Goal: Task Accomplishment & Management: Manage account settings

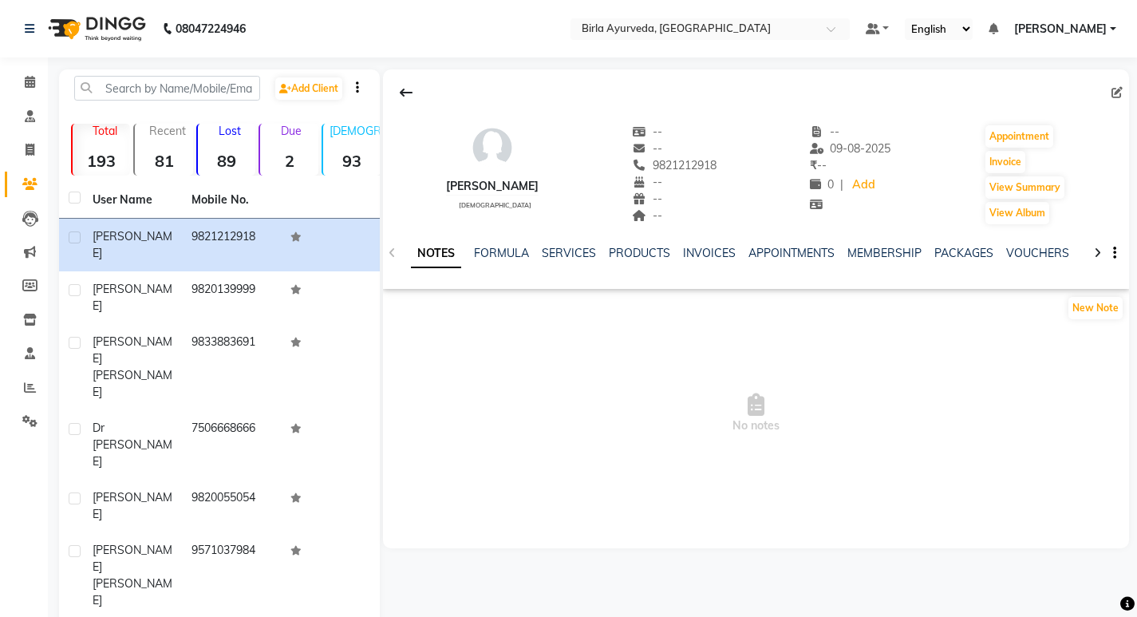
click at [381, 326] on app-client-details "[PERSON_NAME] [DEMOGRAPHIC_DATA] -- -- 9821212918 -- -- -- -- [DATE] ₹ -- 0 | A…" at bounding box center [754, 308] width 749 height 479
click at [554, 525] on div "[PERSON_NAME] [DEMOGRAPHIC_DATA] -- -- 9821212918 -- -- -- -- [DATE] ₹ -- 0 | A…" at bounding box center [756, 308] width 746 height 479
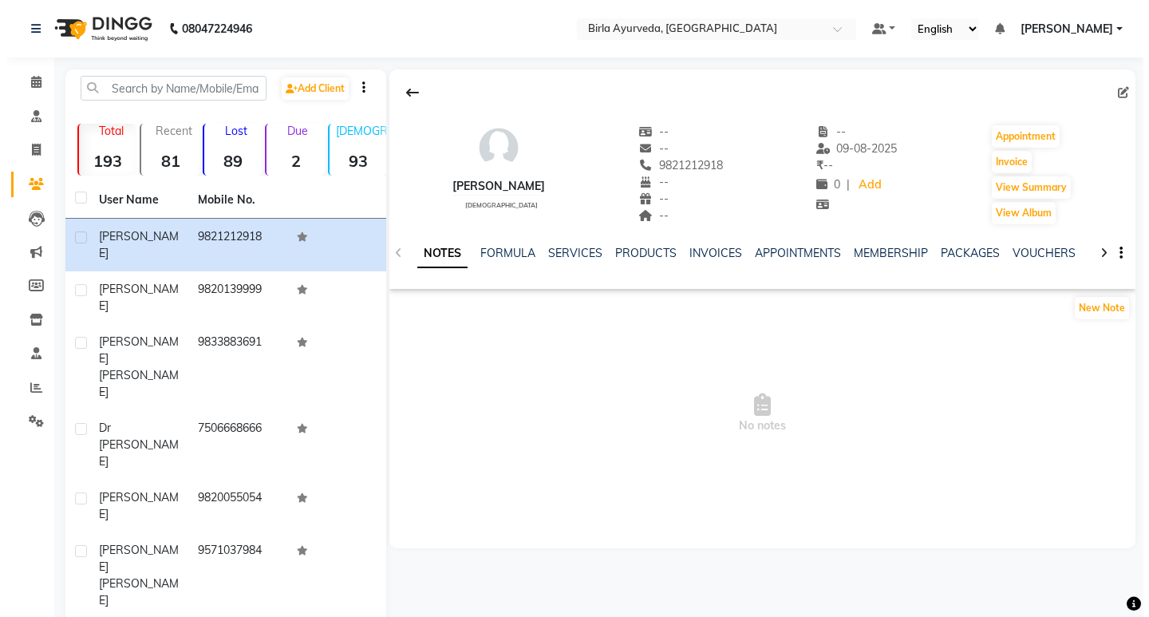
scroll to position [80, 0]
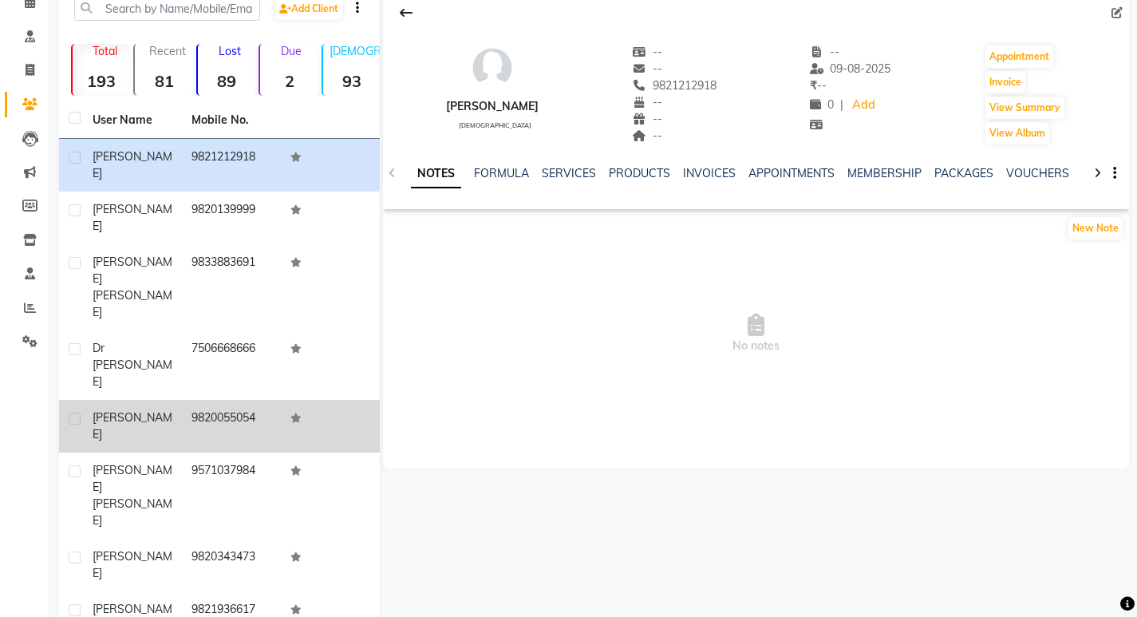
click at [112, 410] on span "[PERSON_NAME]" at bounding box center [133, 425] width 80 height 31
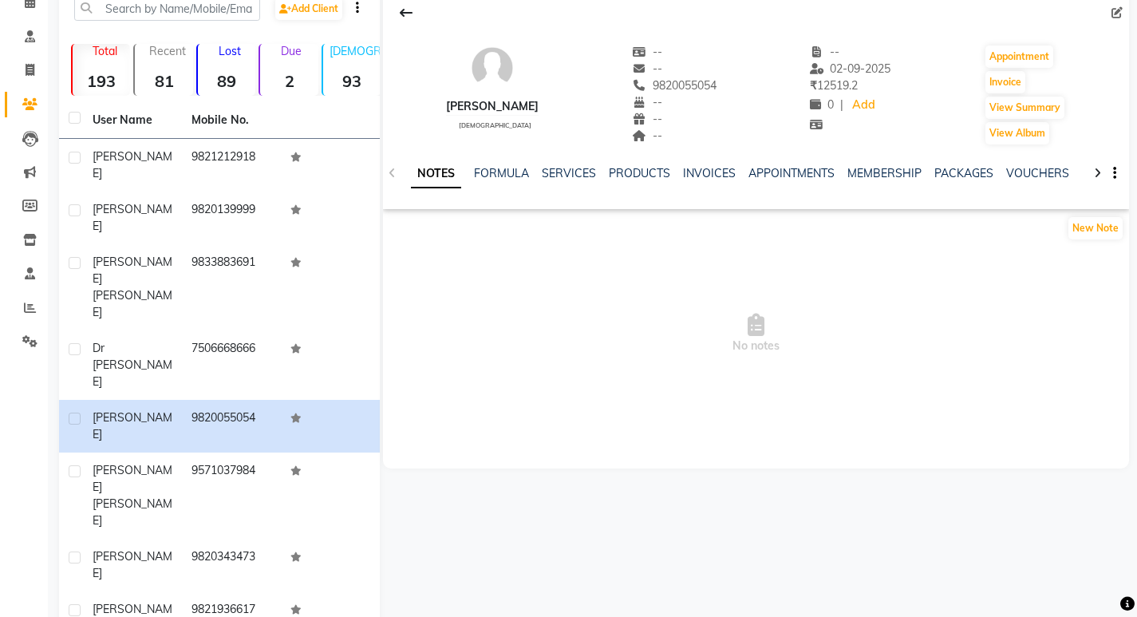
click at [1127, 2] on div "Edit" at bounding box center [756, 13] width 746 height 30
click at [1121, 15] on icon at bounding box center [1116, 12] width 11 height 11
select select "[DEMOGRAPHIC_DATA]"
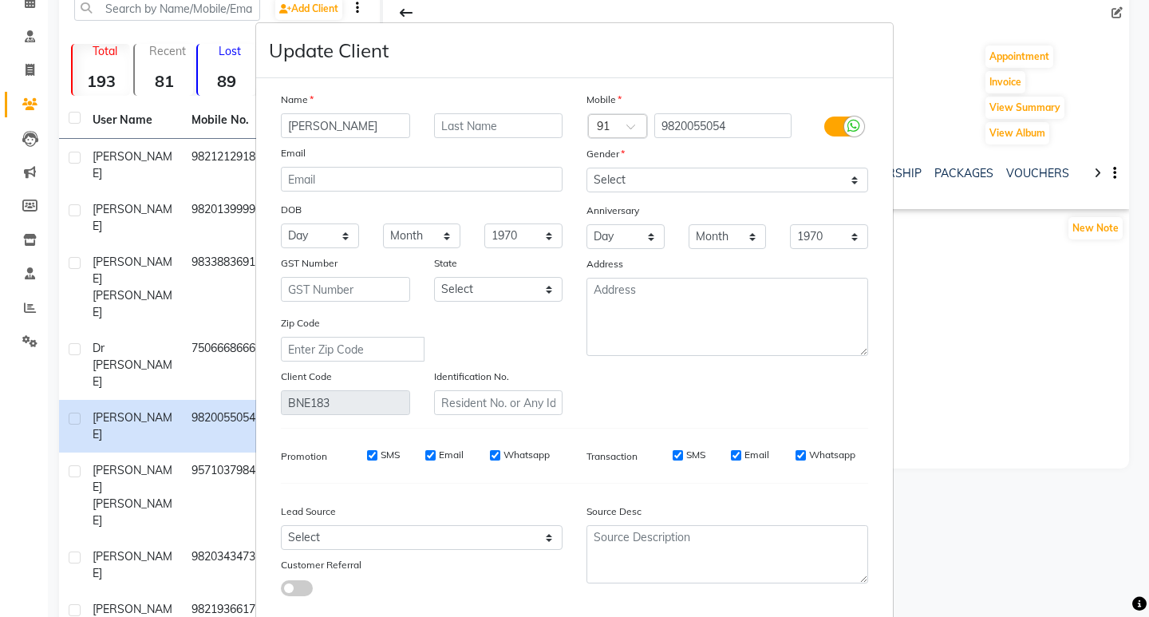
drag, startPoint x: 393, startPoint y: 128, endPoint x: 181, endPoint y: 95, distance: 214.7
click at [181, 95] on ngb-modal-window "Update Client Name [PERSON_NAME] Email DOB Day 01 02 03 04 05 06 07 08 09 10 11…" at bounding box center [574, 308] width 1149 height 617
type input "[PERSON_NAME]"
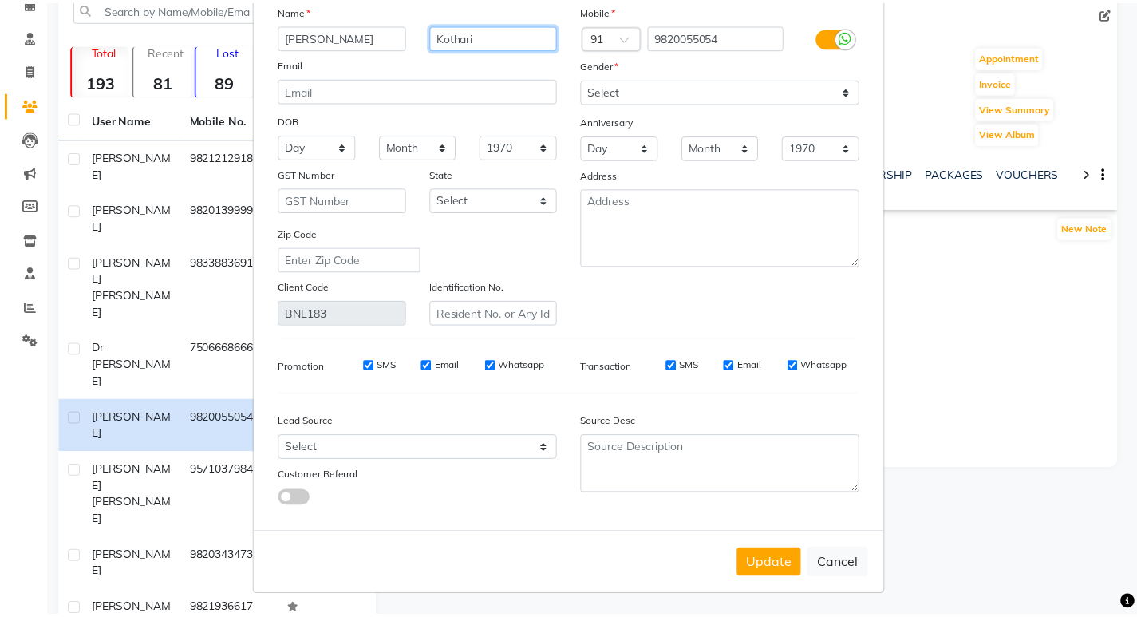
scroll to position [91, 0]
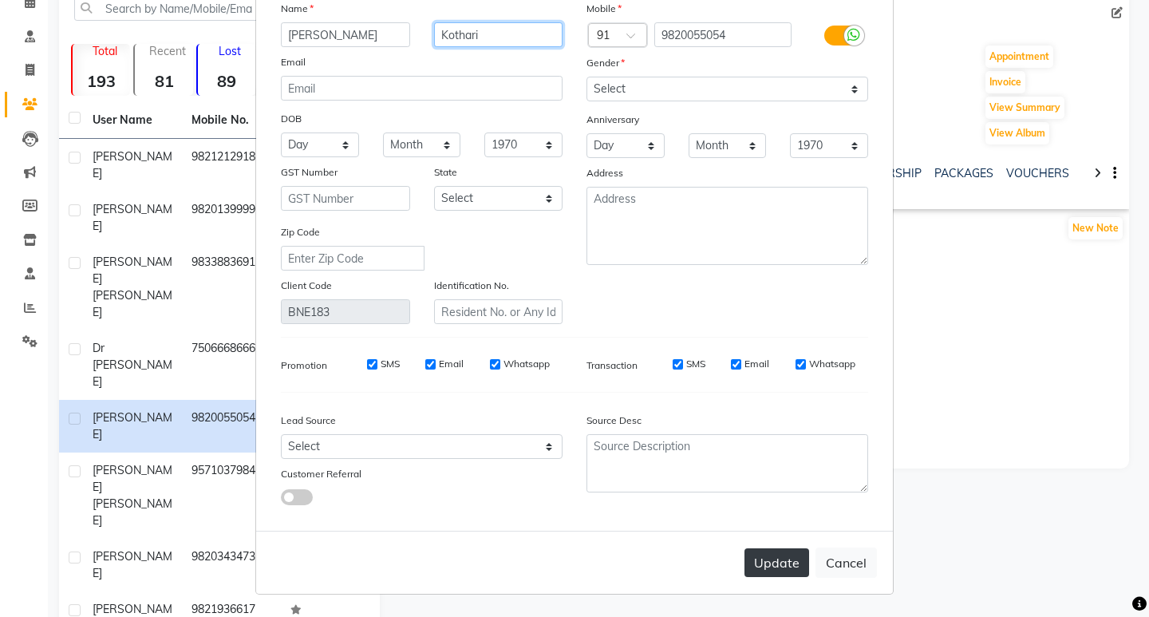
type input "Kothari"
click at [765, 561] on button "Update" at bounding box center [776, 562] width 65 height 29
select select
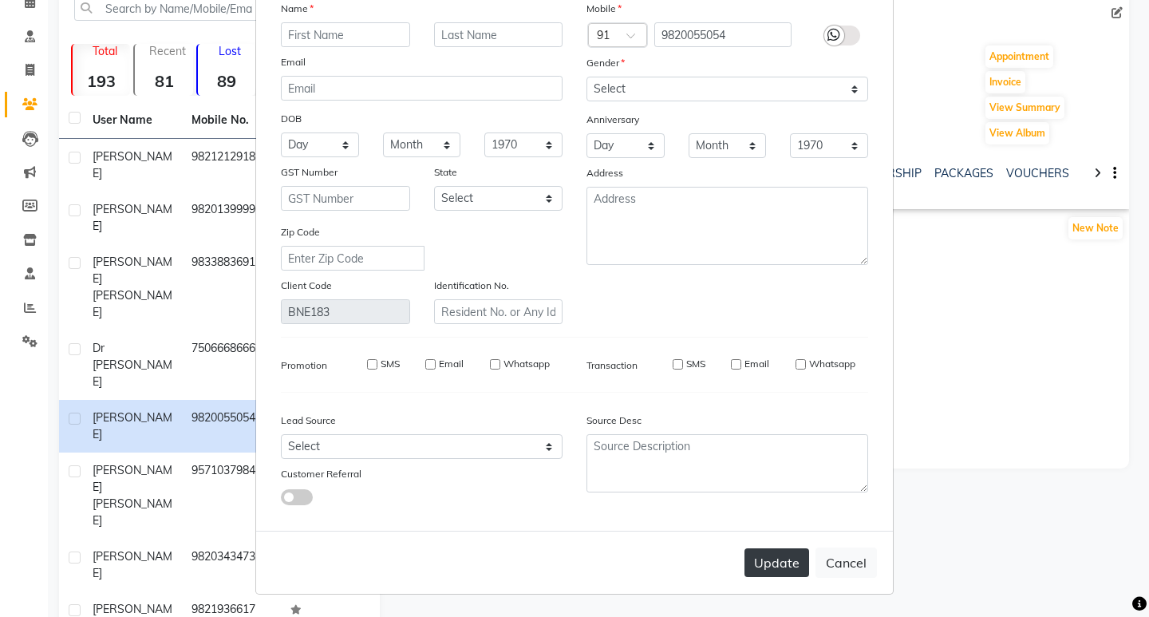
select select
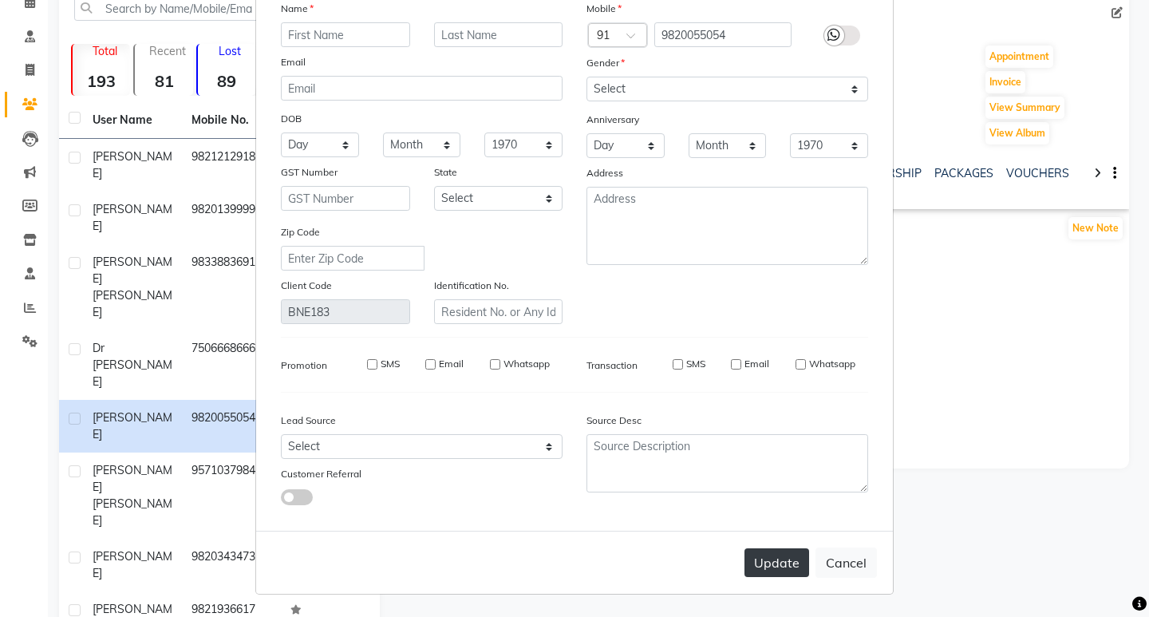
checkbox input "false"
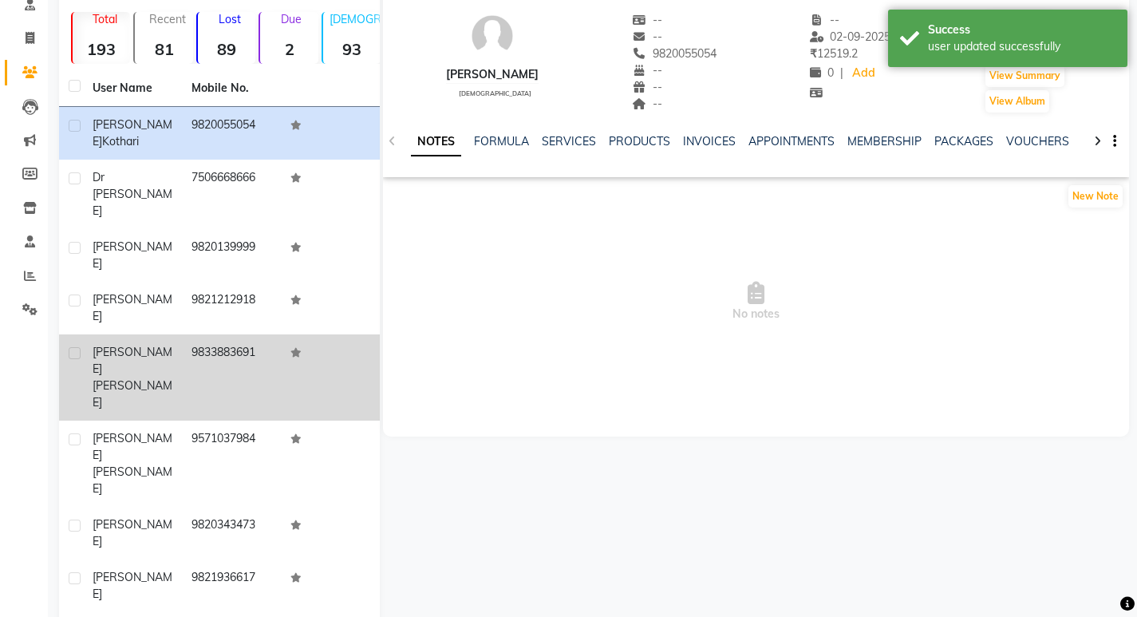
scroll to position [129, 0]
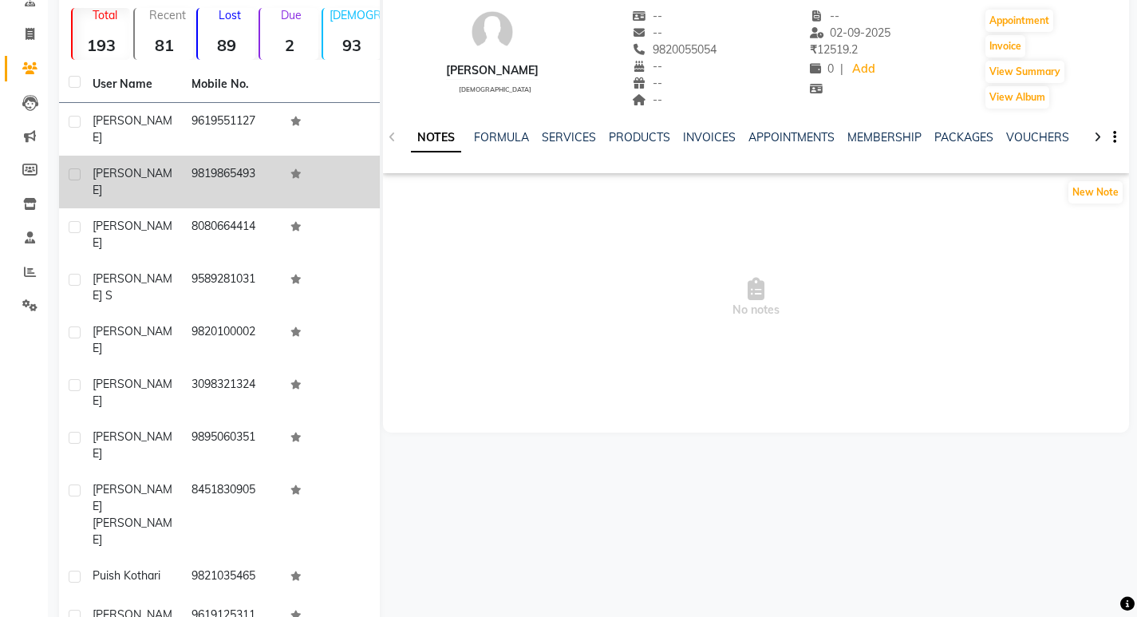
click at [146, 166] on span "[PERSON_NAME]" at bounding box center [133, 181] width 80 height 31
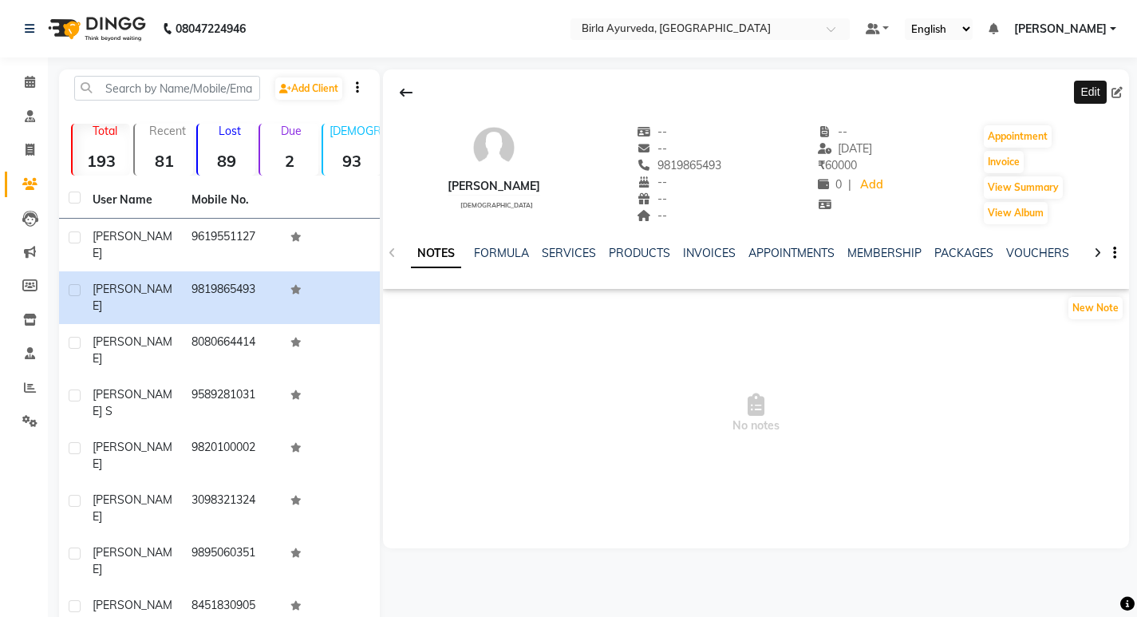
click at [1120, 88] on icon at bounding box center [1116, 92] width 11 height 11
select select "[DEMOGRAPHIC_DATA]"
select select "47820"
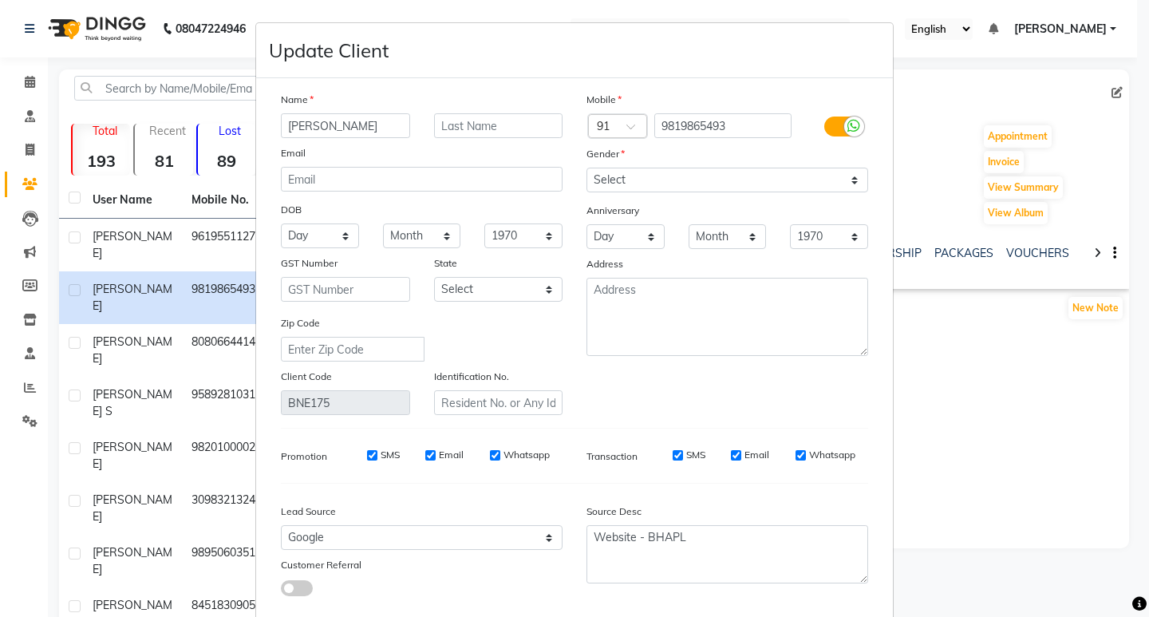
drag, startPoint x: 388, startPoint y: 122, endPoint x: 273, endPoint y: 117, distance: 115.0
click at [273, 117] on div "[PERSON_NAME]" at bounding box center [345, 125] width 153 height 25
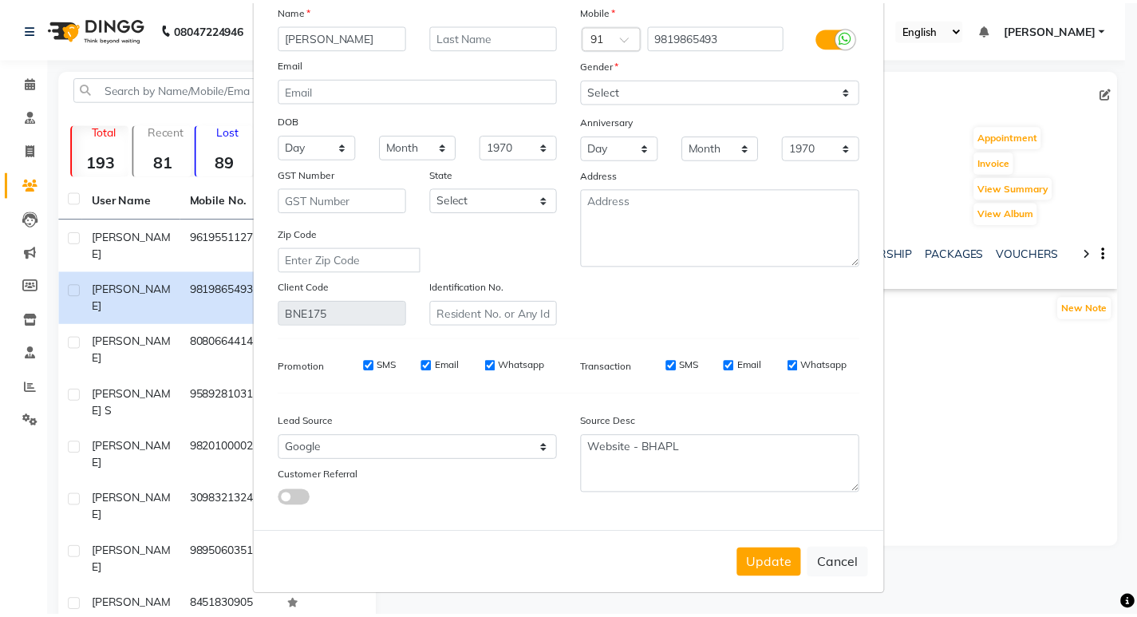
scroll to position [91, 0]
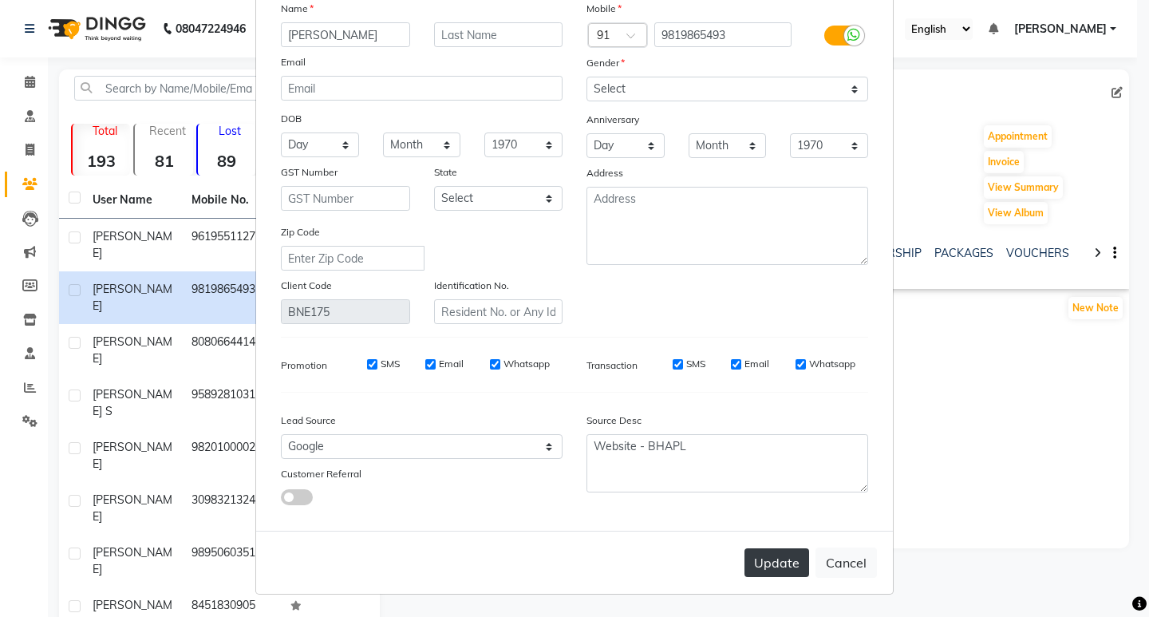
type input "[PERSON_NAME]"
click at [776, 560] on button "Update" at bounding box center [776, 562] width 65 height 29
select select
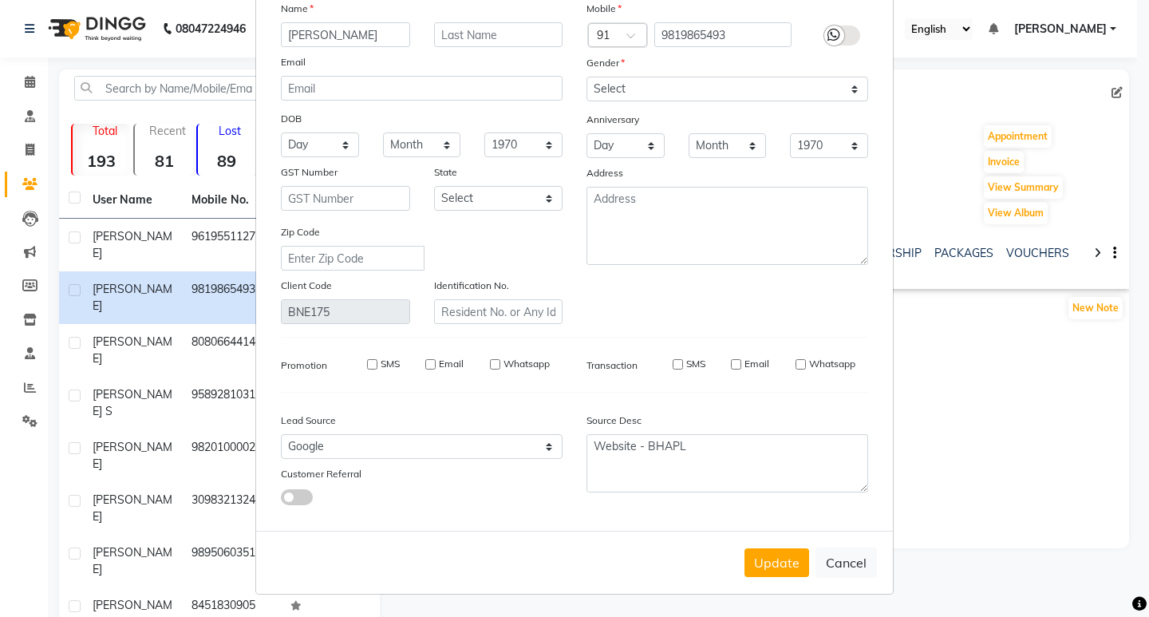
select select
checkbox input "false"
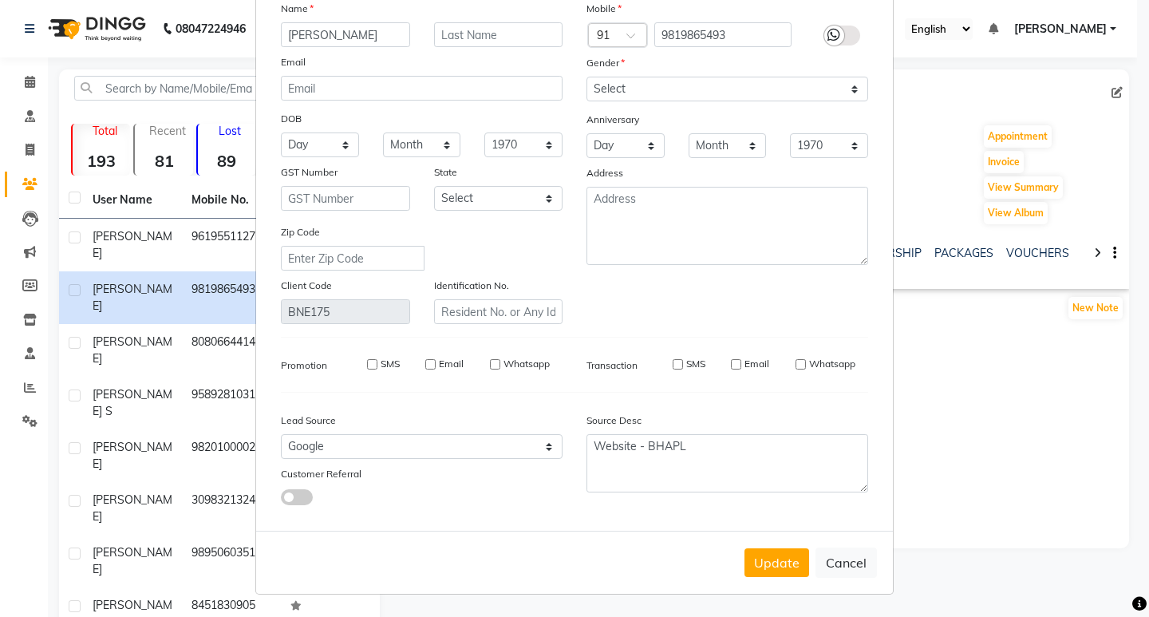
checkbox input "false"
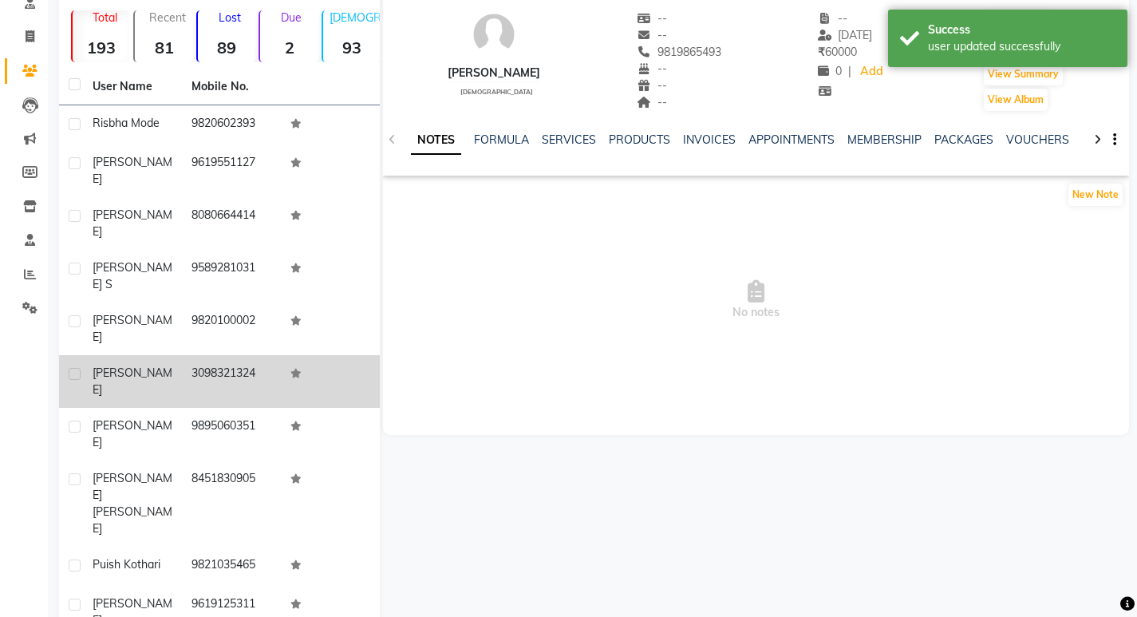
scroll to position [116, 0]
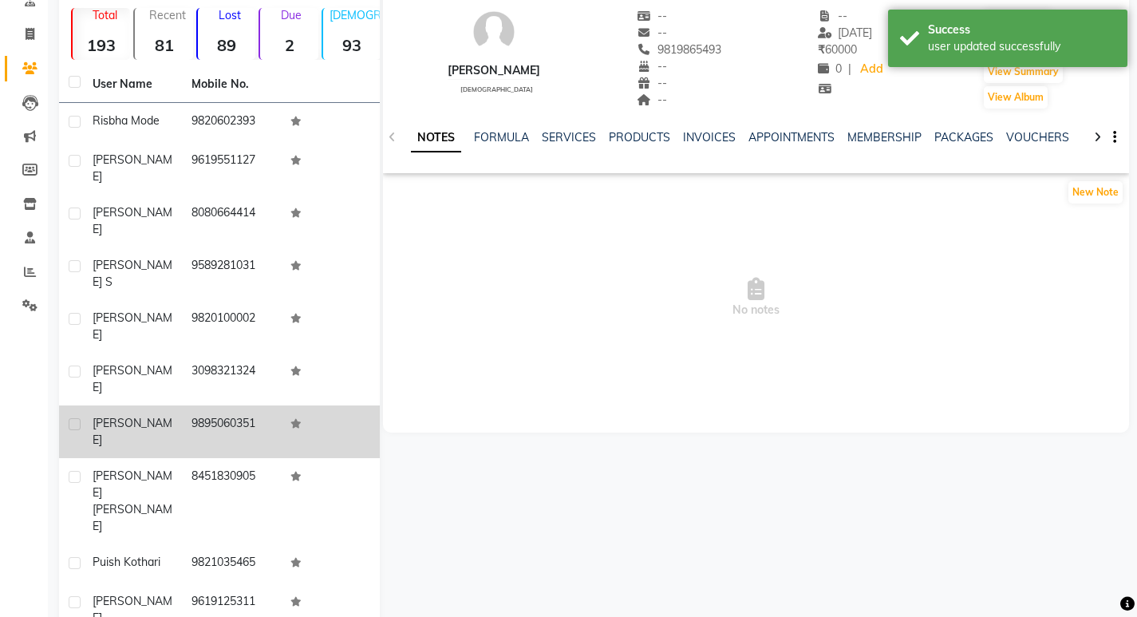
click at [122, 416] on span "[PERSON_NAME]" at bounding box center [133, 431] width 80 height 31
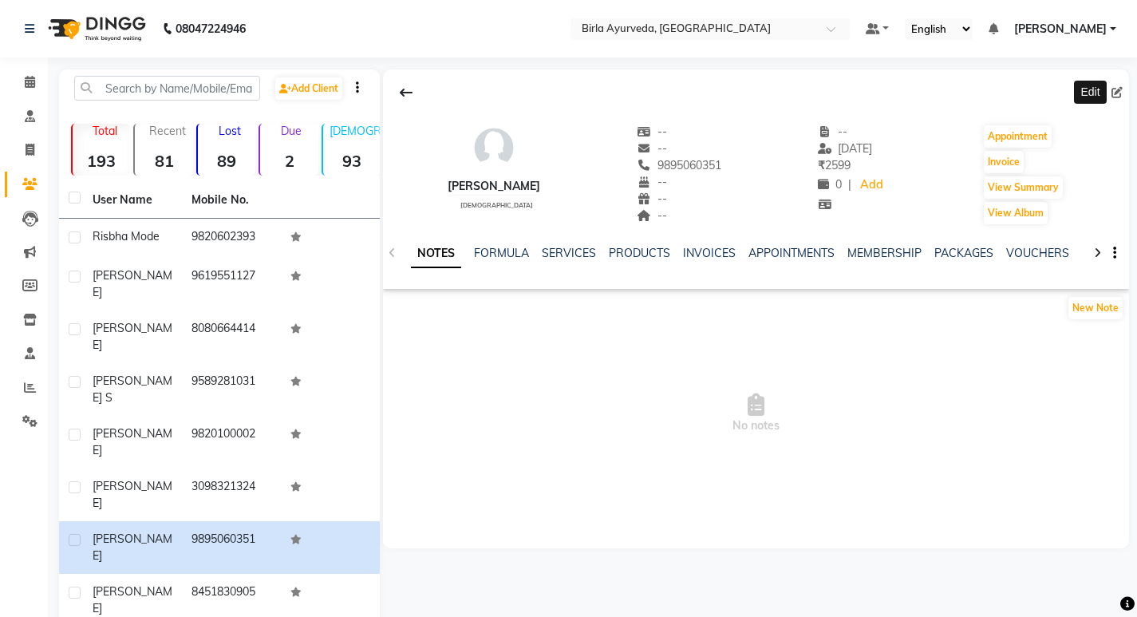
click at [1120, 93] on icon at bounding box center [1116, 92] width 11 height 11
select select "[DEMOGRAPHIC_DATA]"
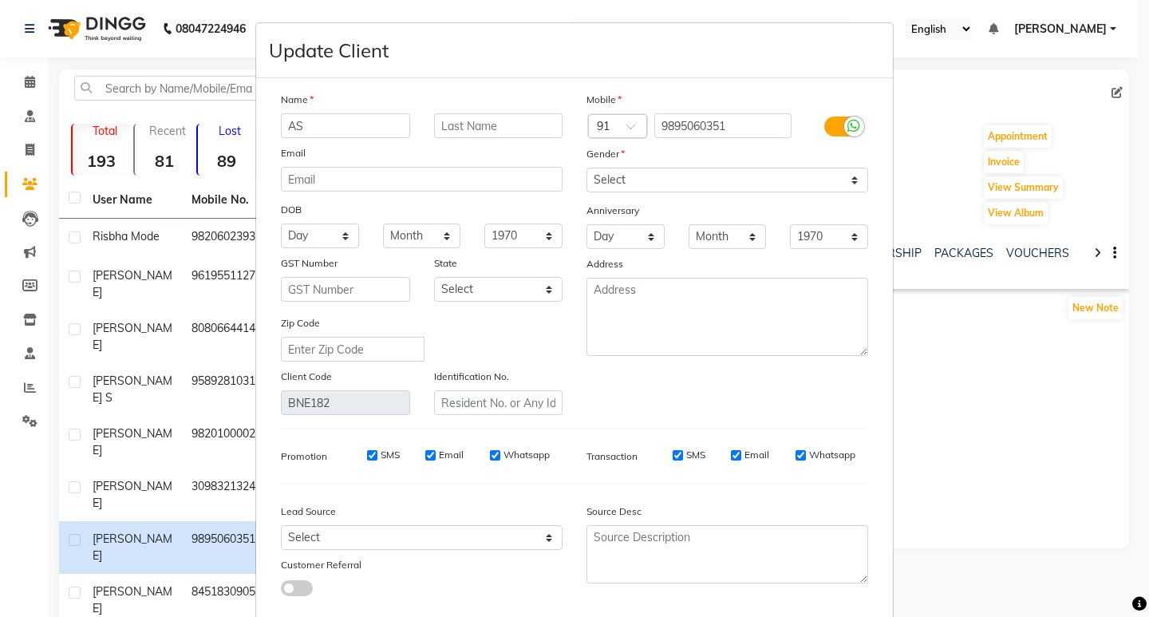
type input "A"
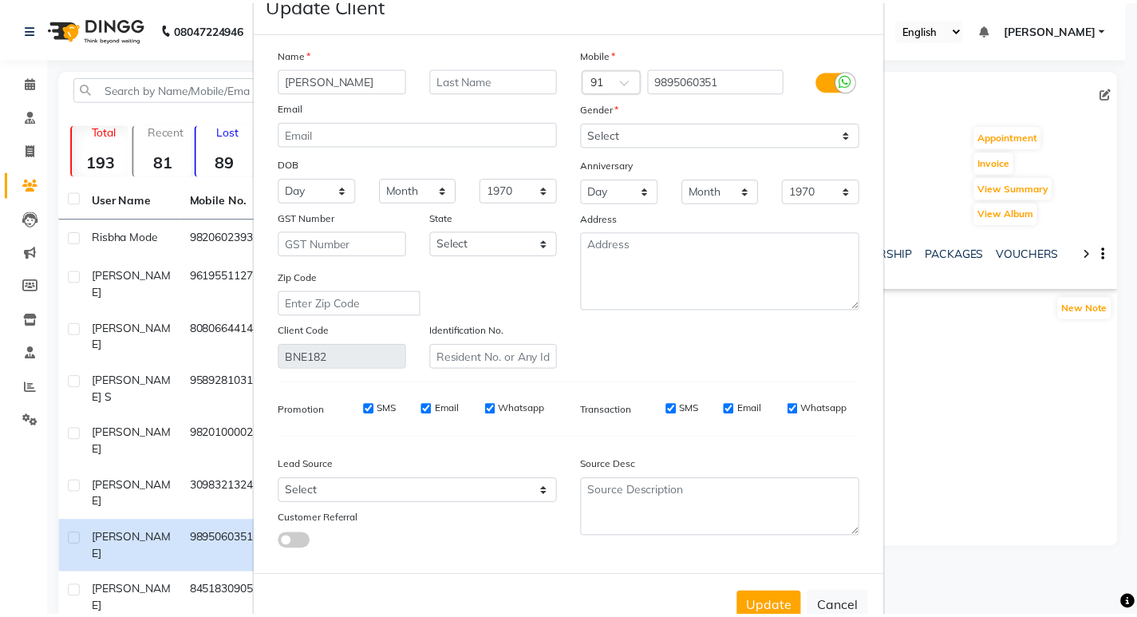
scroll to position [91, 0]
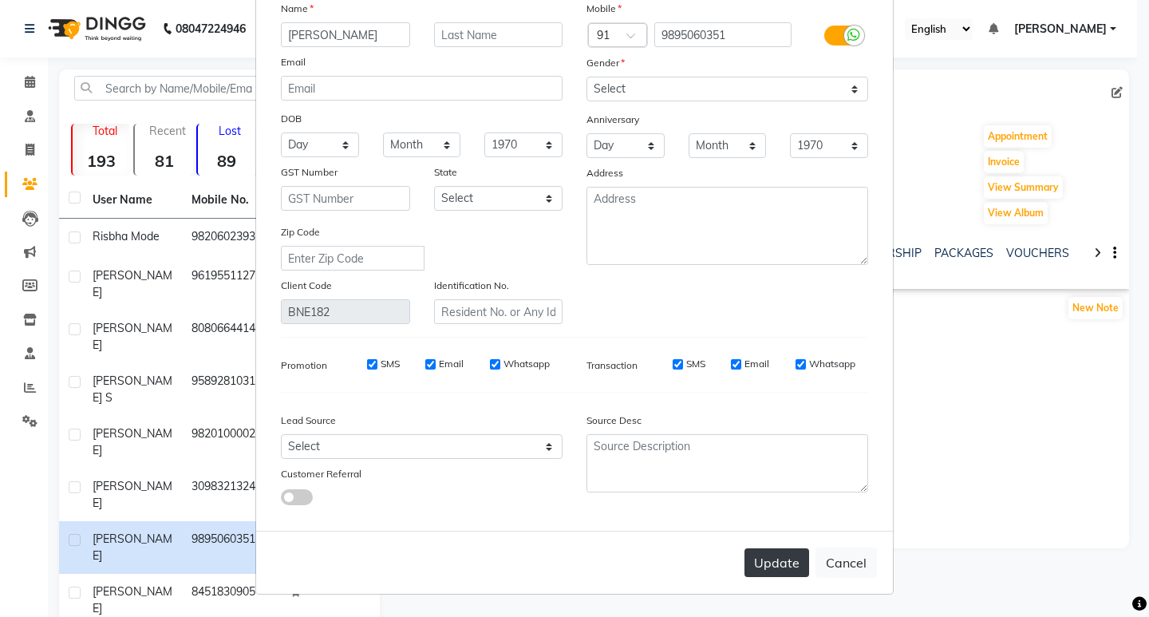
type input "[PERSON_NAME]"
click at [767, 548] on button "Update" at bounding box center [776, 562] width 65 height 29
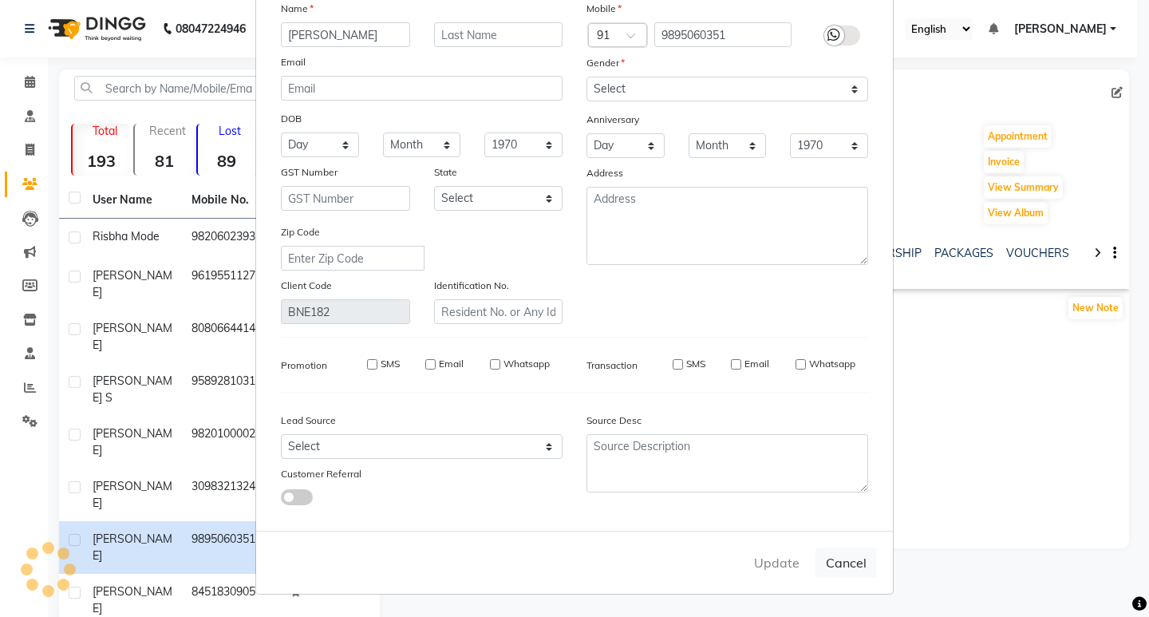
select select
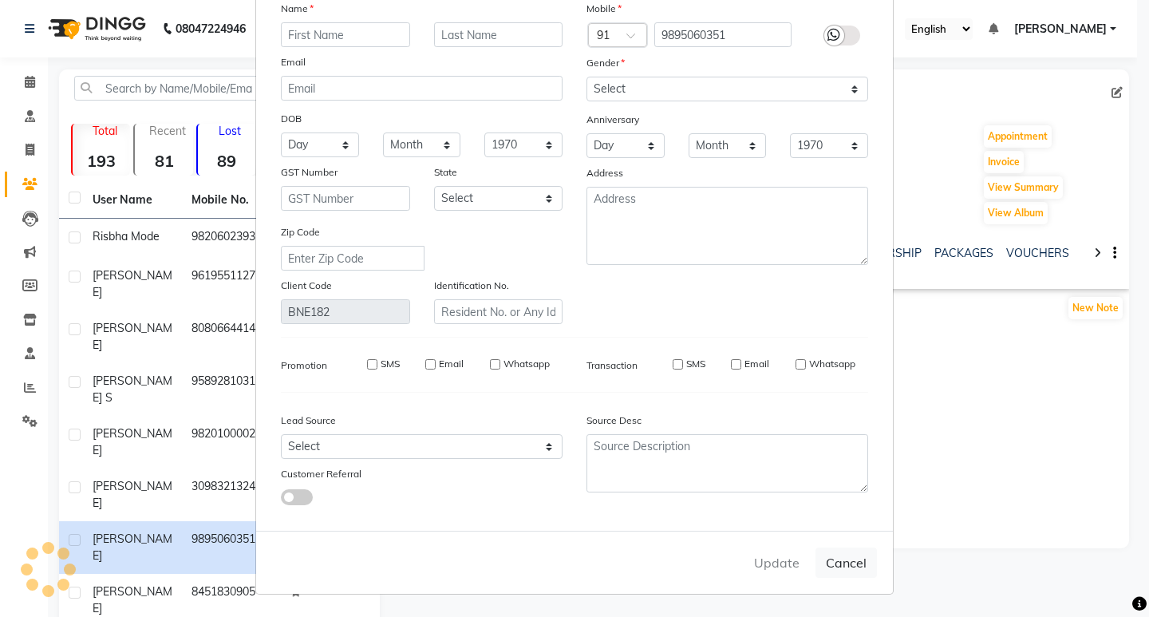
select select
checkbox input "false"
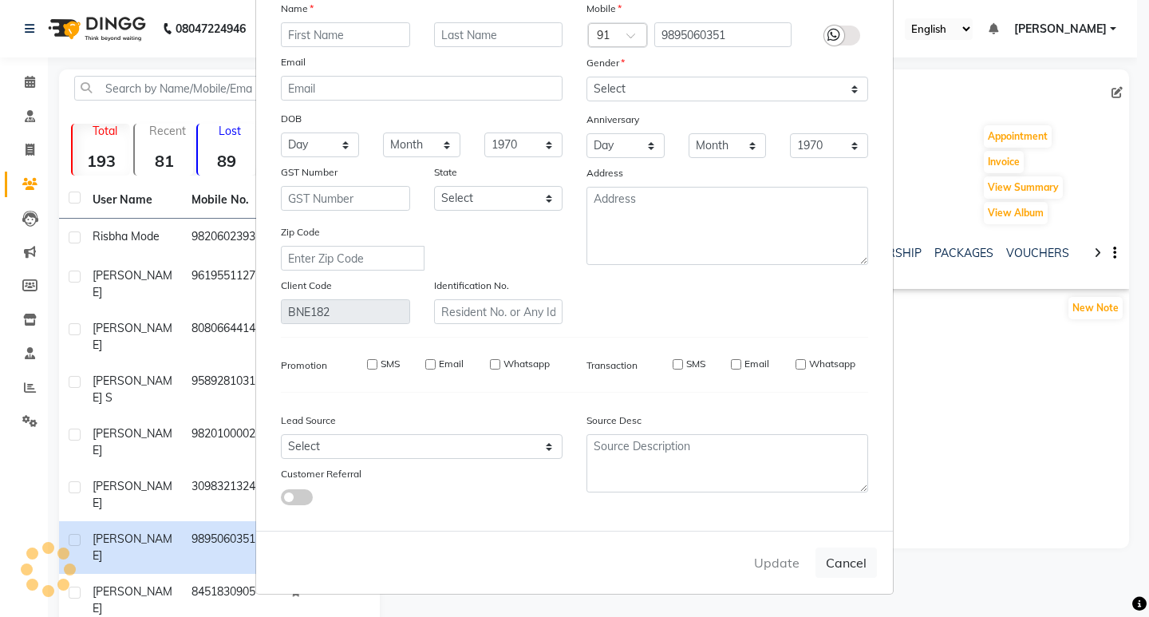
checkbox input "false"
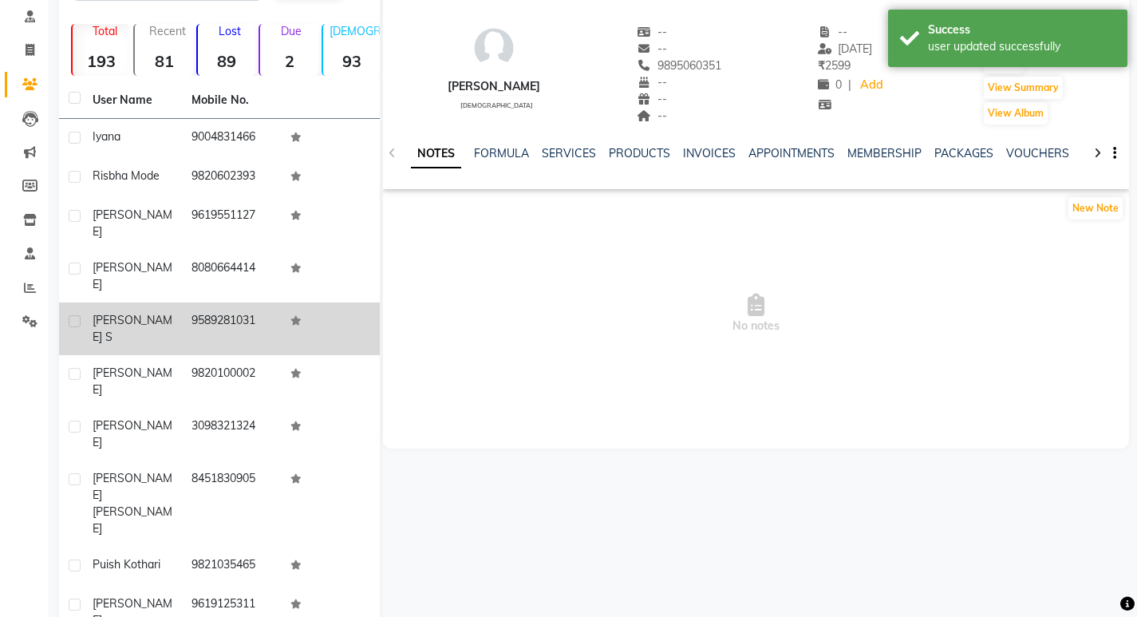
scroll to position [102, 0]
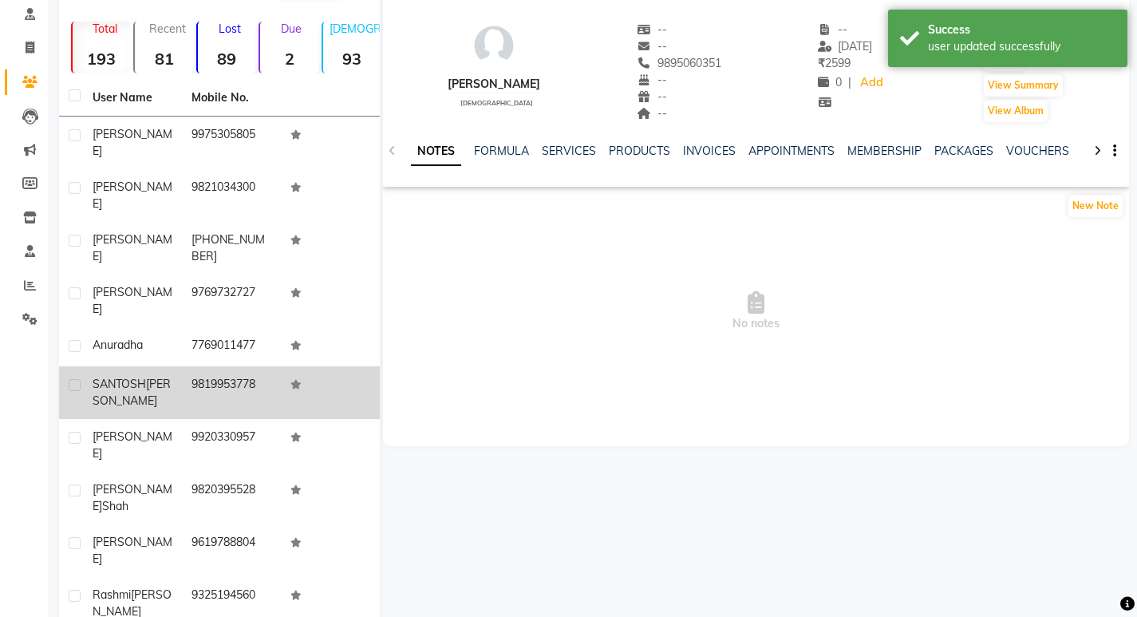
click at [118, 376] on div "[PERSON_NAME]" at bounding box center [133, 393] width 80 height 34
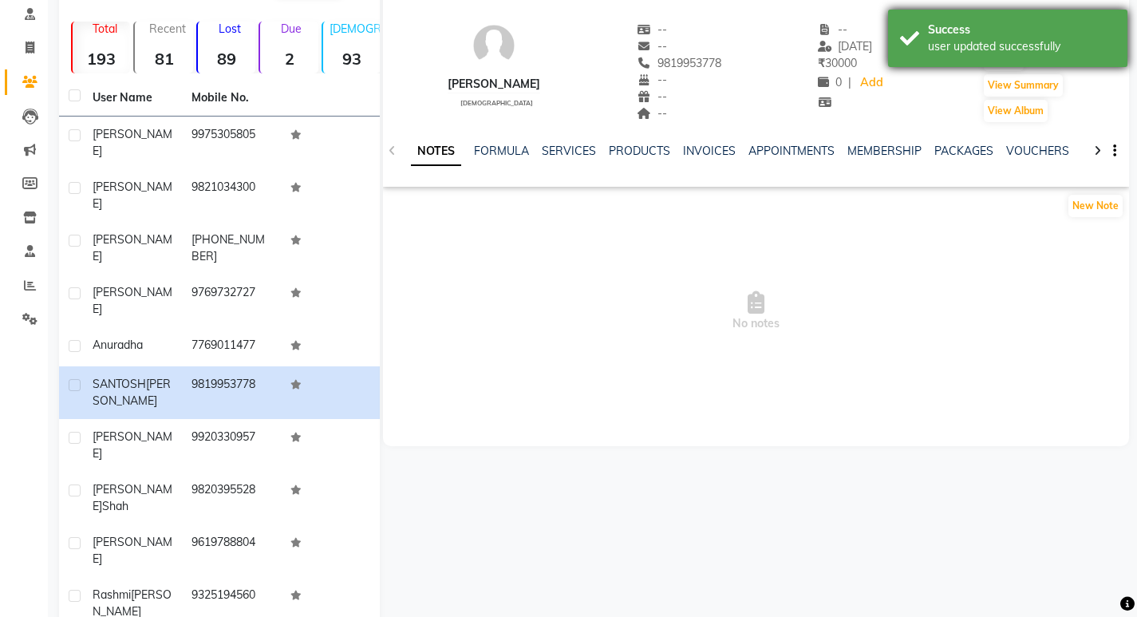
click at [1100, 26] on div "Success" at bounding box center [1021, 30] width 187 height 17
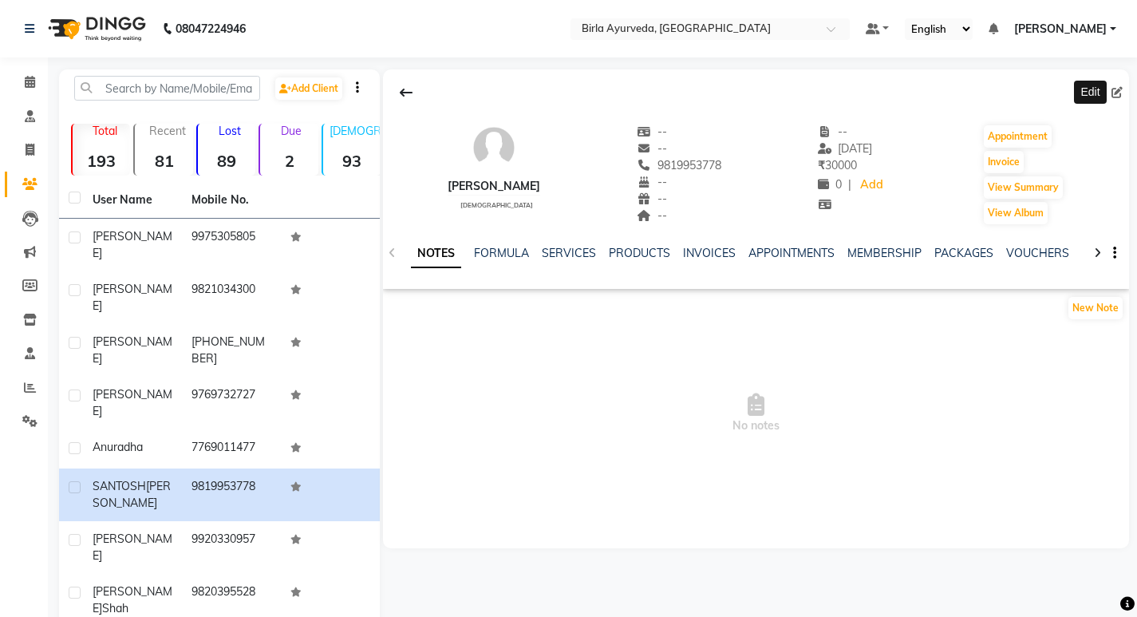
click at [1118, 87] on icon at bounding box center [1116, 92] width 11 height 11
select select "[DEMOGRAPHIC_DATA]"
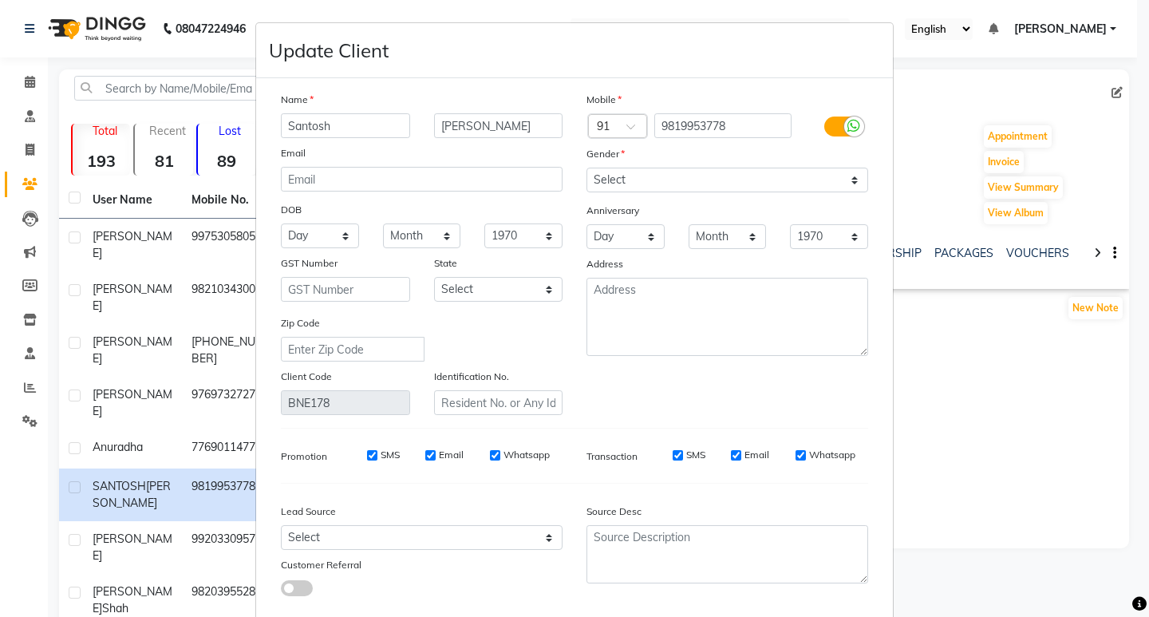
type input "Santosh"
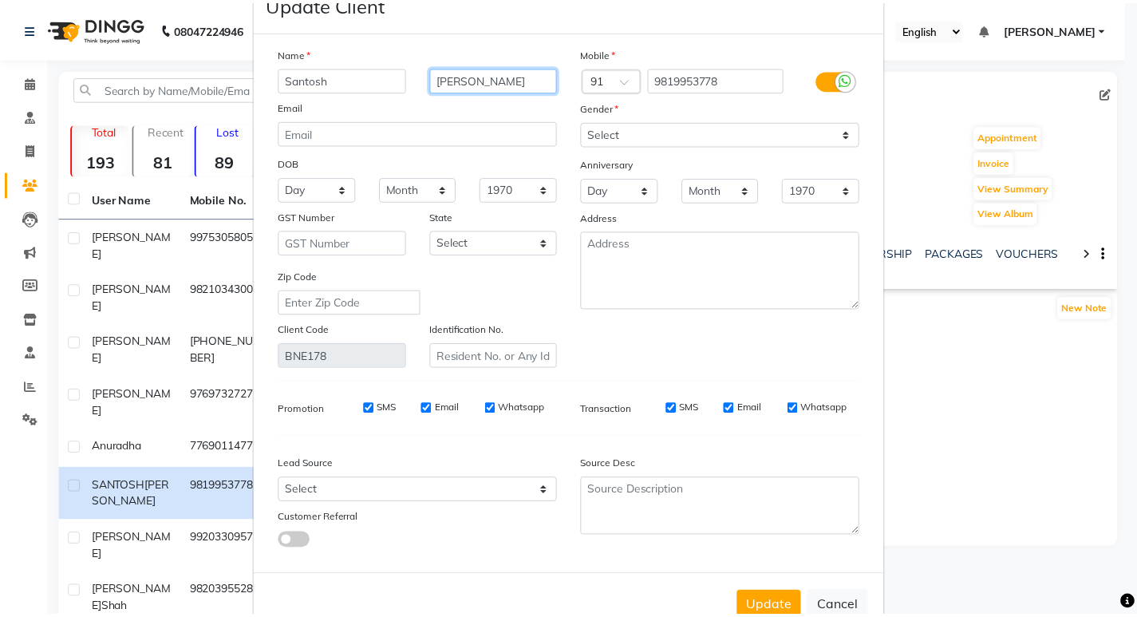
scroll to position [91, 0]
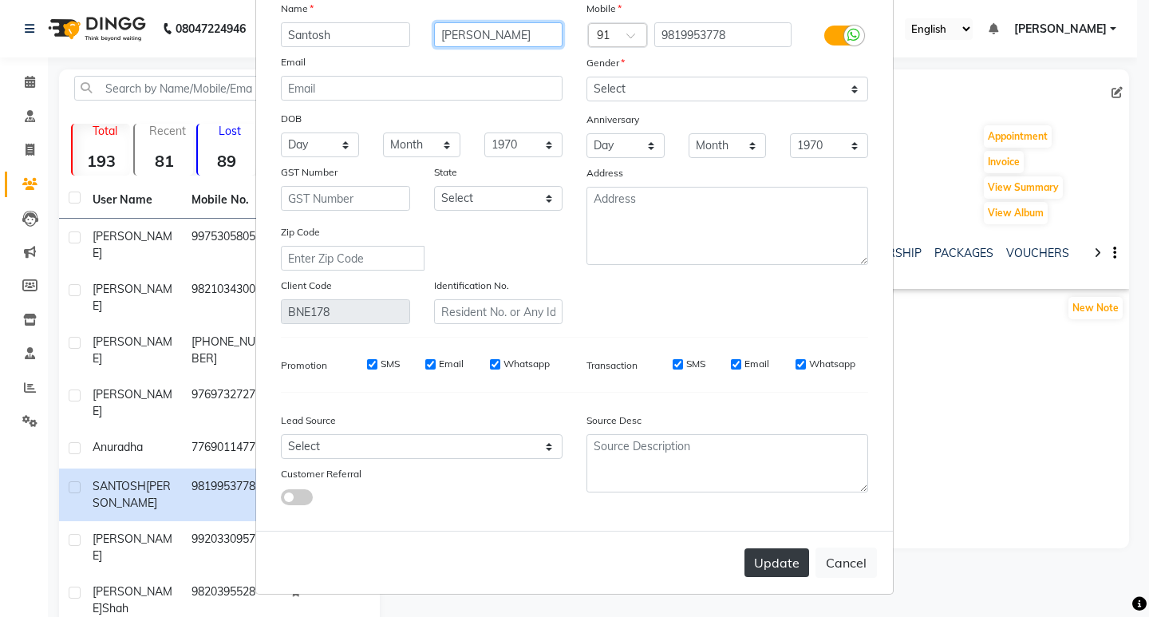
type input "[PERSON_NAME]"
click at [776, 555] on button "Update" at bounding box center [776, 562] width 65 height 29
select select
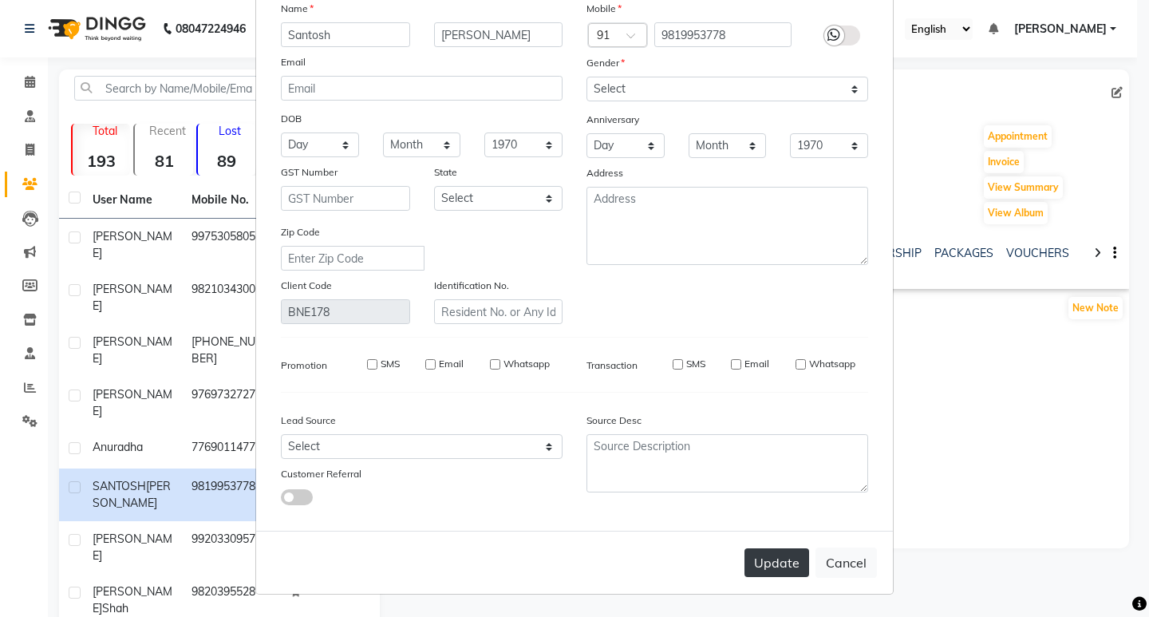
select select
checkbox input "false"
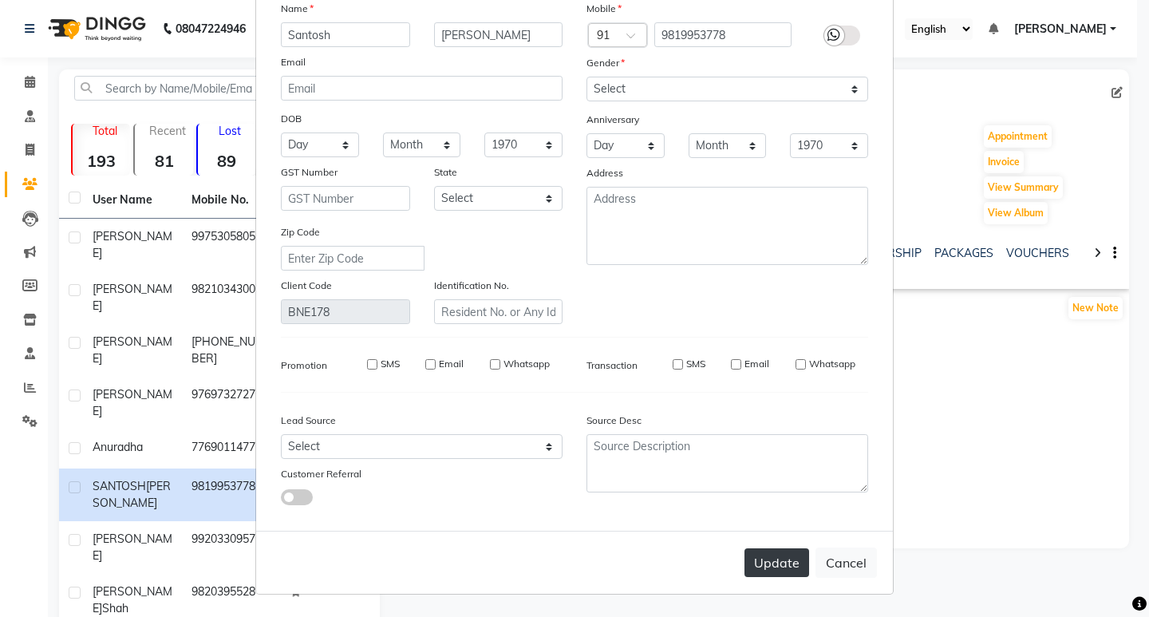
checkbox input "false"
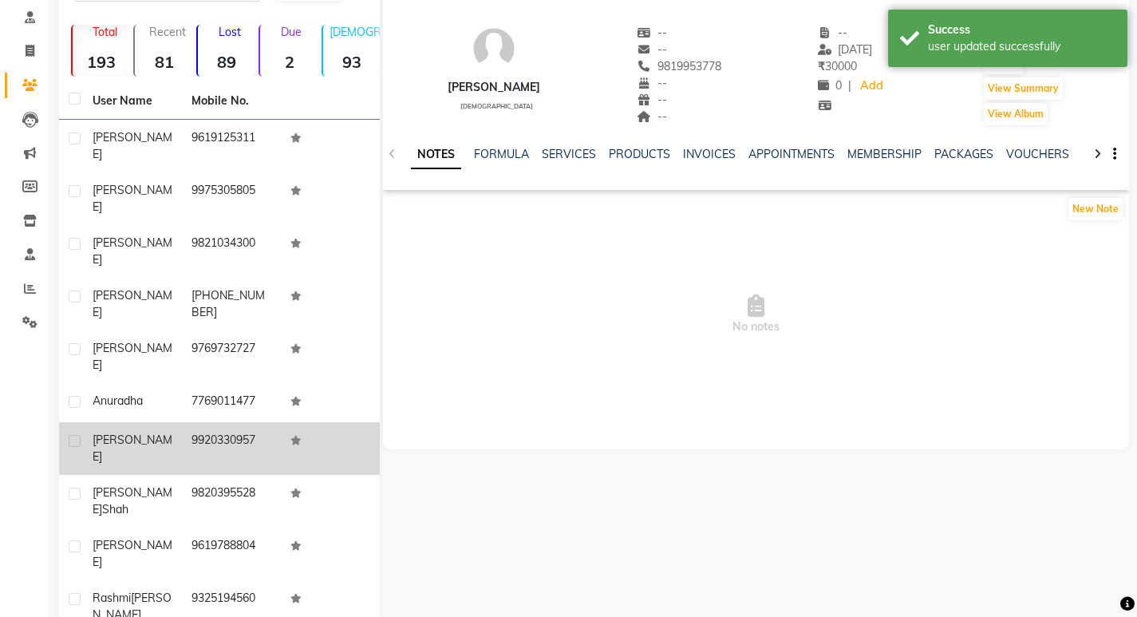
scroll to position [102, 0]
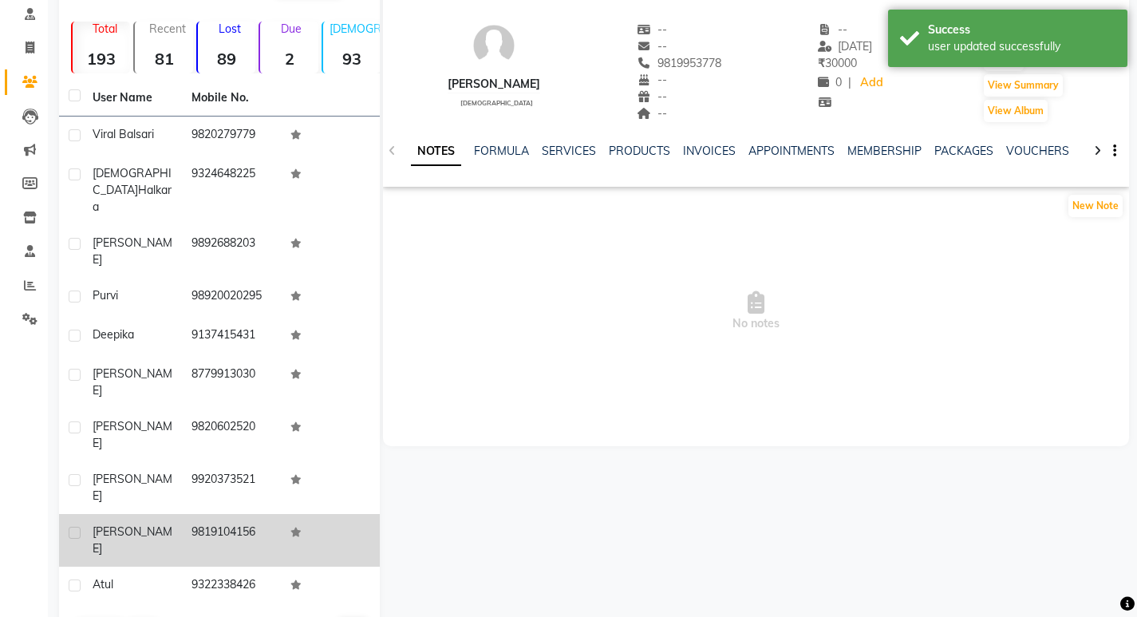
click at [132, 524] on span "[PERSON_NAME]" at bounding box center [133, 539] width 80 height 31
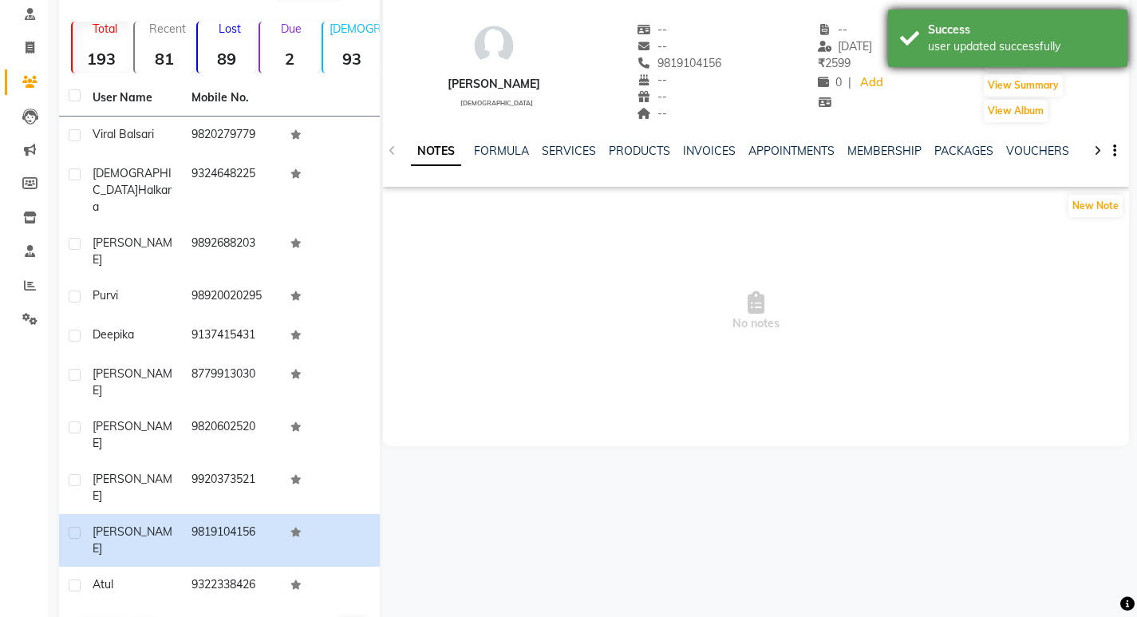
click at [1116, 22] on div "Success user updated successfully" at bounding box center [1007, 38] width 239 height 57
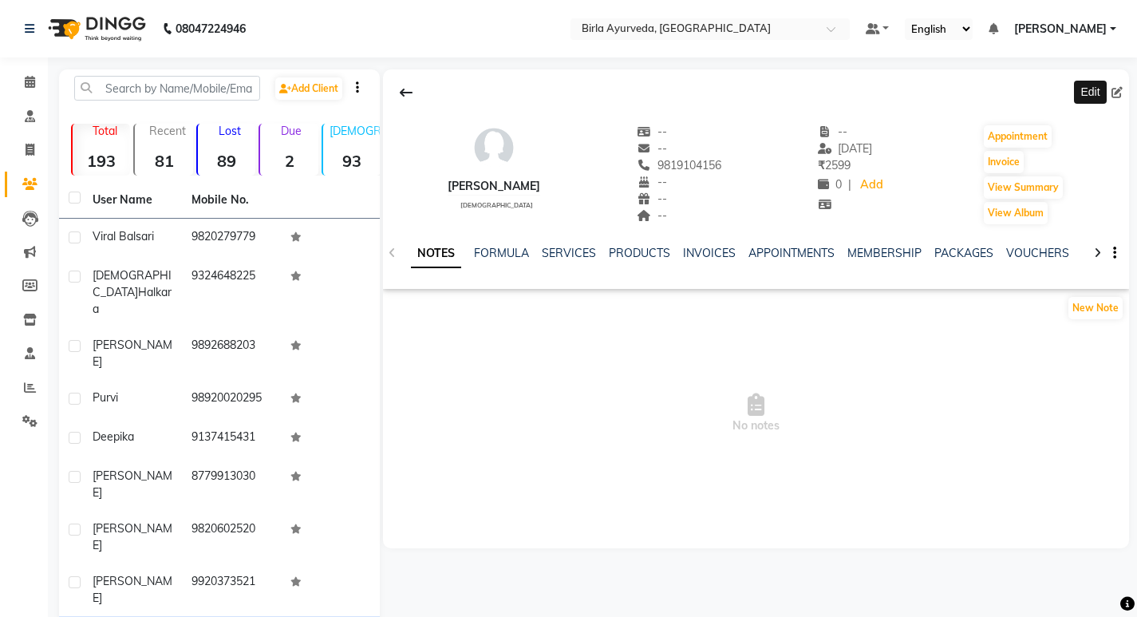
click at [1113, 89] on icon at bounding box center [1116, 92] width 11 height 11
select select "[DEMOGRAPHIC_DATA]"
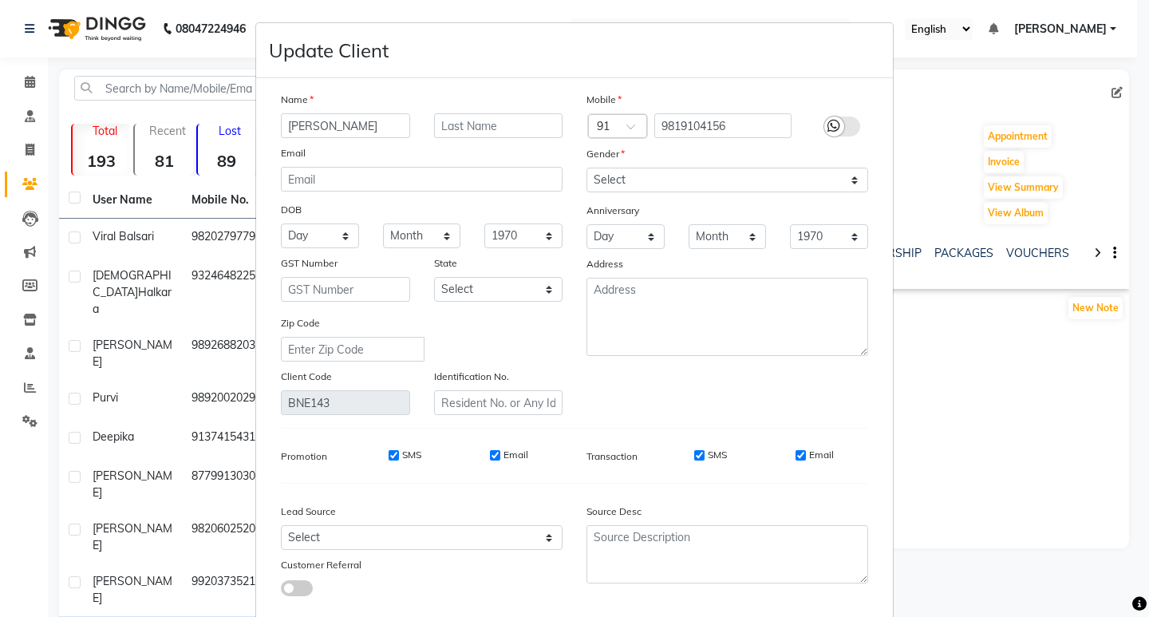
drag, startPoint x: 333, startPoint y: 128, endPoint x: 290, endPoint y: 122, distance: 43.4
click at [290, 122] on input "[PERSON_NAME]" at bounding box center [345, 125] width 129 height 25
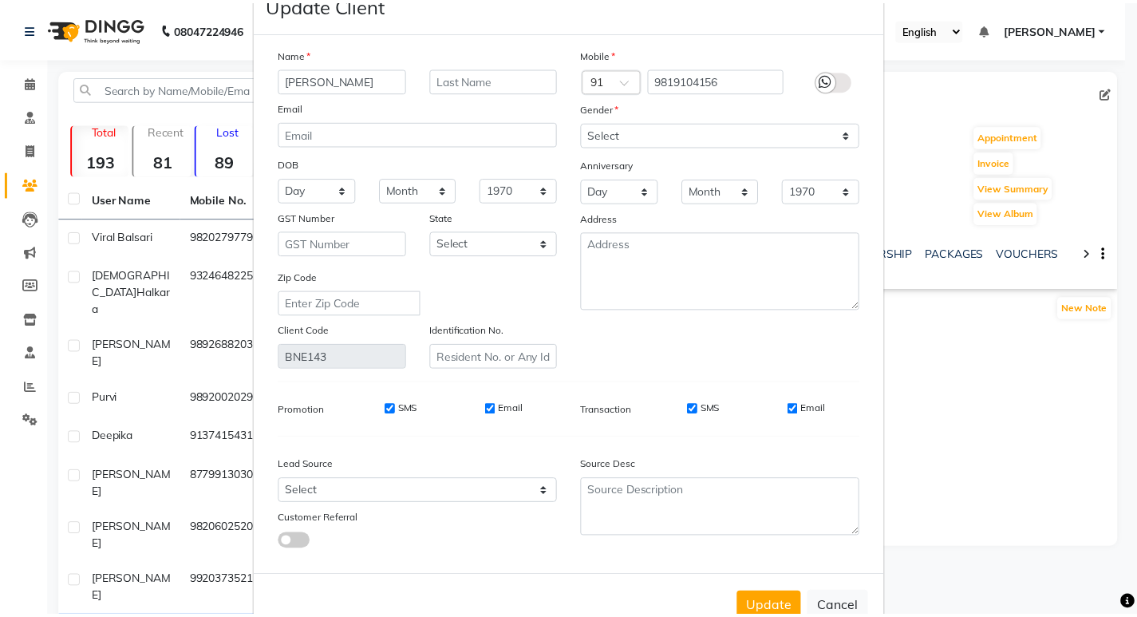
scroll to position [91, 0]
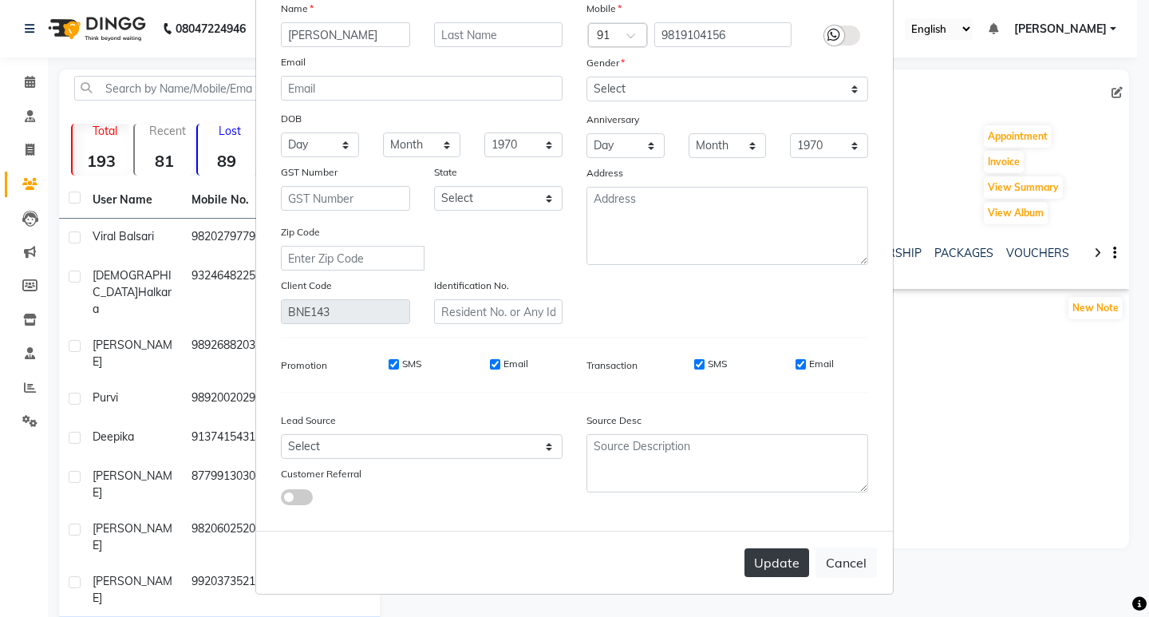
type input "[PERSON_NAME]"
click at [775, 565] on button "Update" at bounding box center [776, 562] width 65 height 29
select select
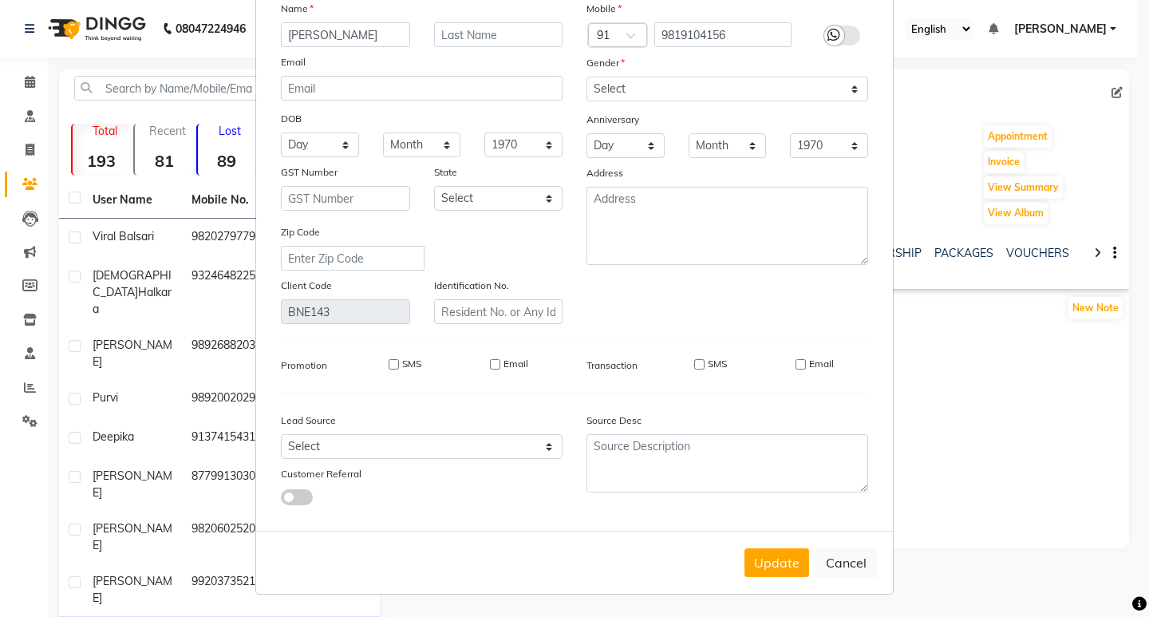
select select
checkbox input "false"
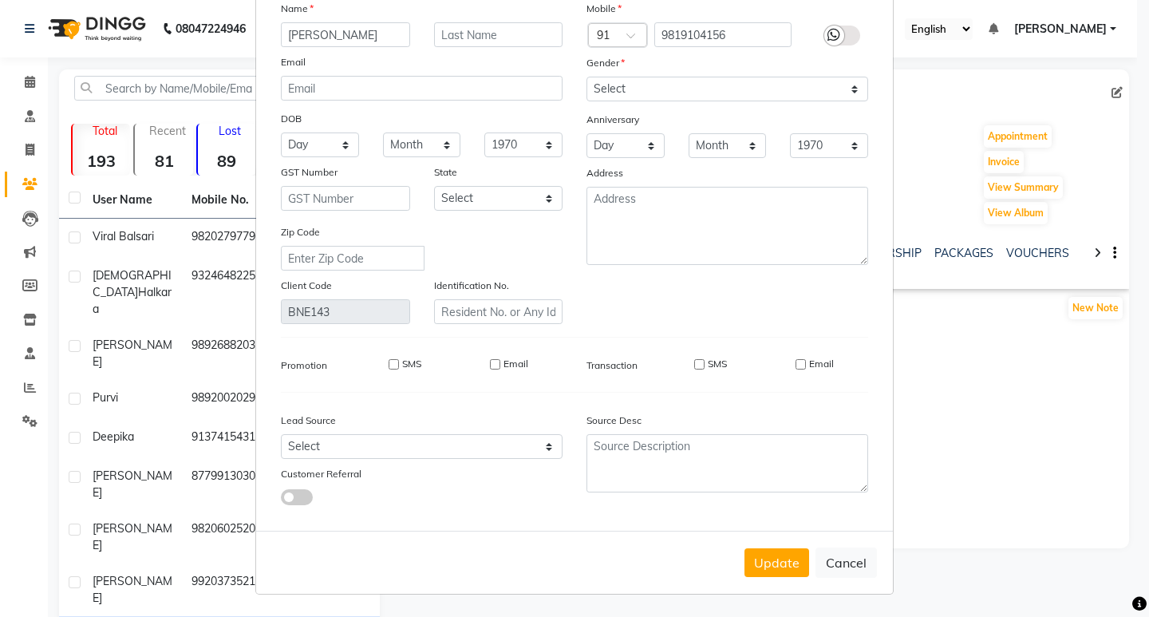
checkbox input "false"
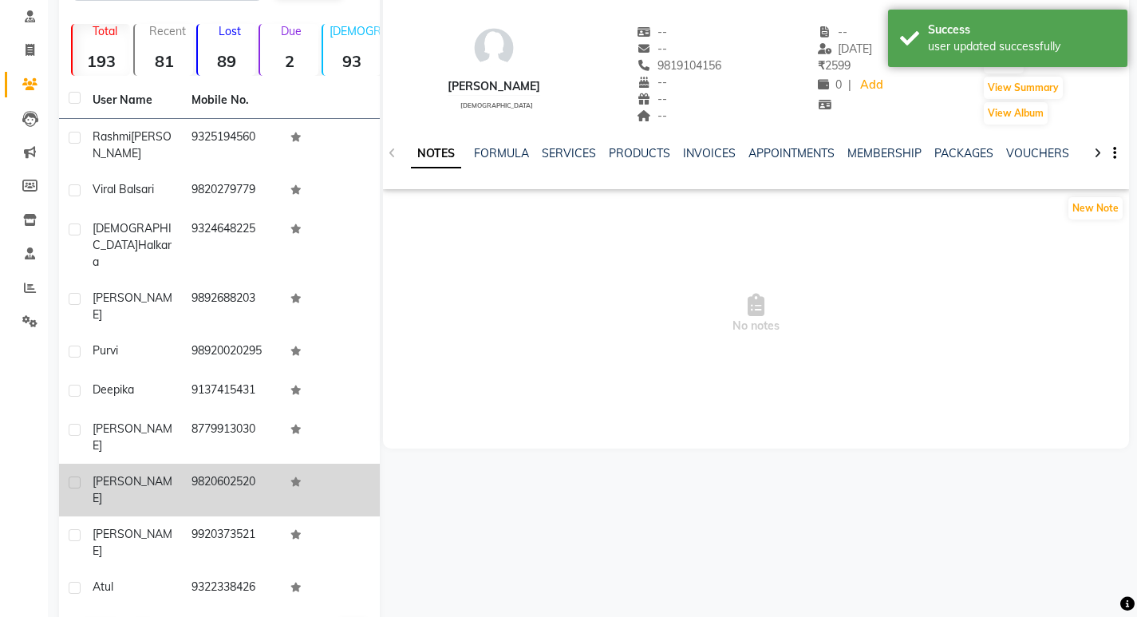
scroll to position [102, 0]
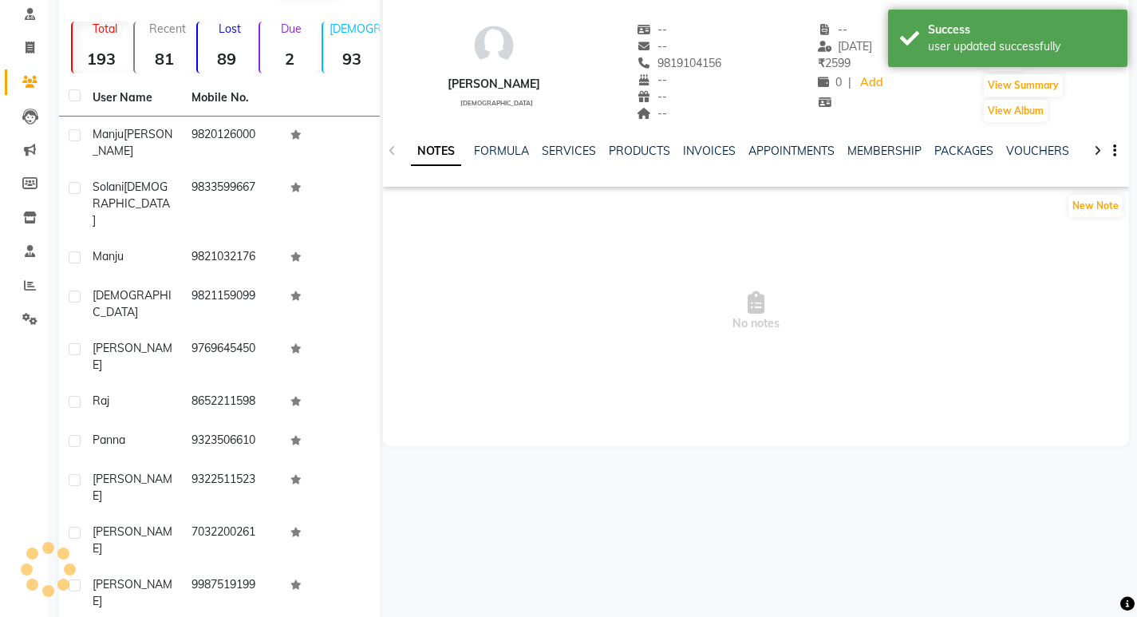
scroll to position [61, 0]
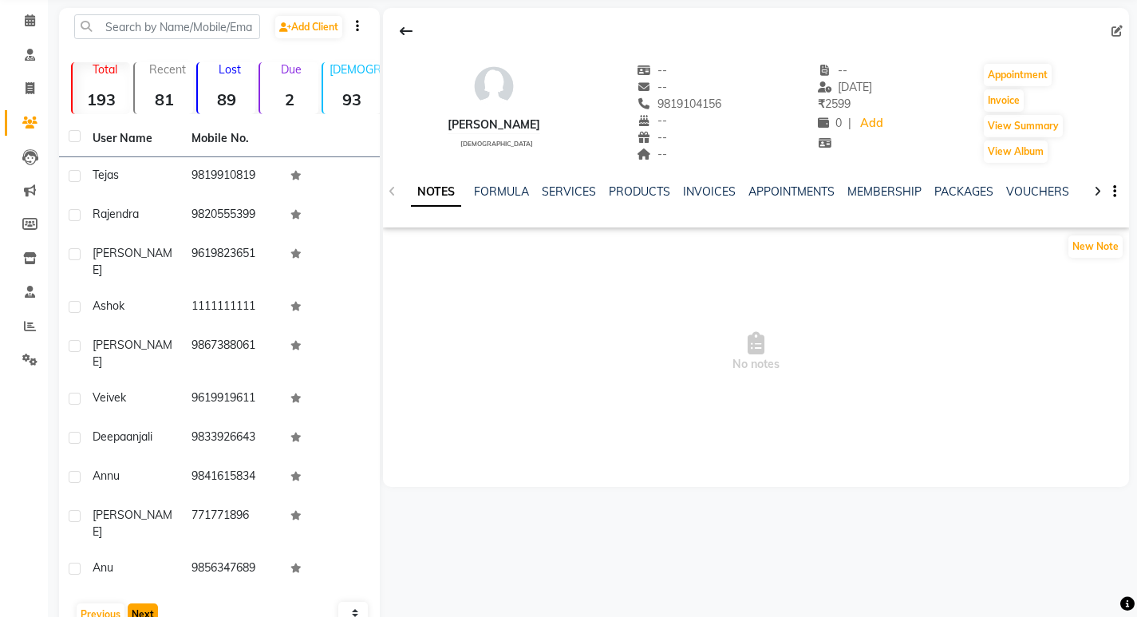
click at [137, 603] on button "Next" at bounding box center [143, 614] width 30 height 22
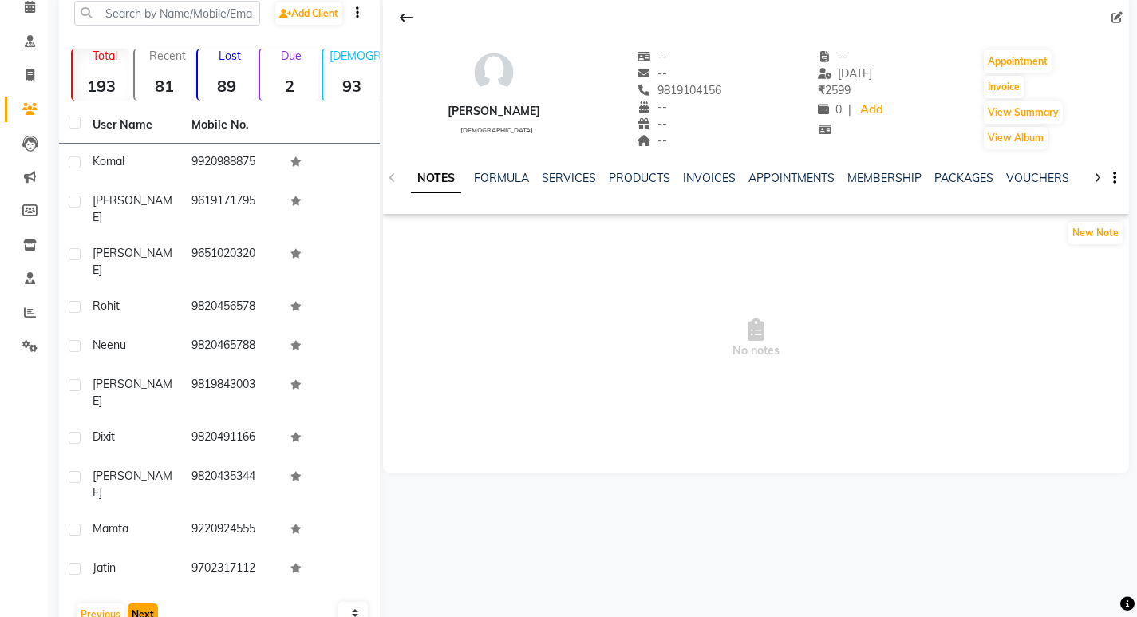
click at [137, 603] on button "Next" at bounding box center [143, 614] width 30 height 22
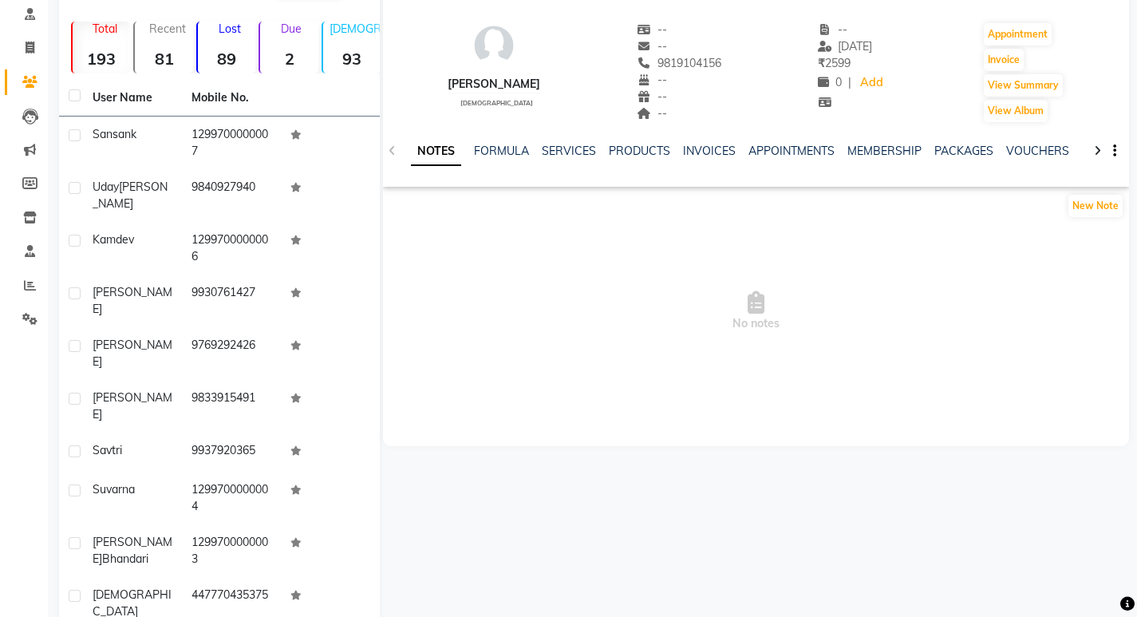
scroll to position [129, 0]
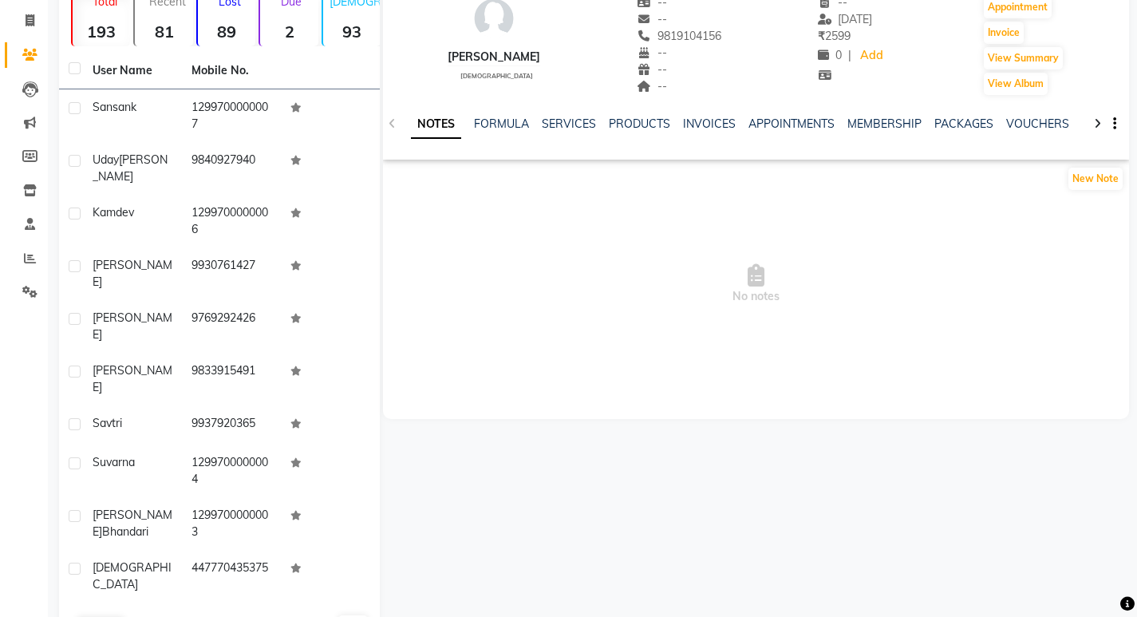
click at [138, 616] on button "Next" at bounding box center [143, 628] width 30 height 22
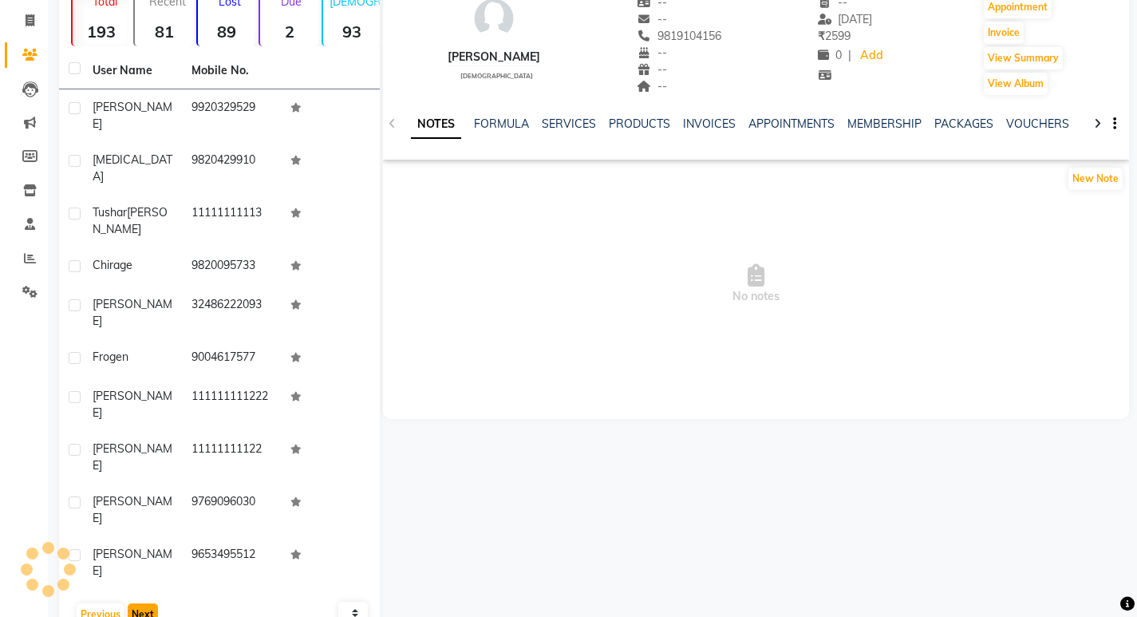
scroll to position [116, 0]
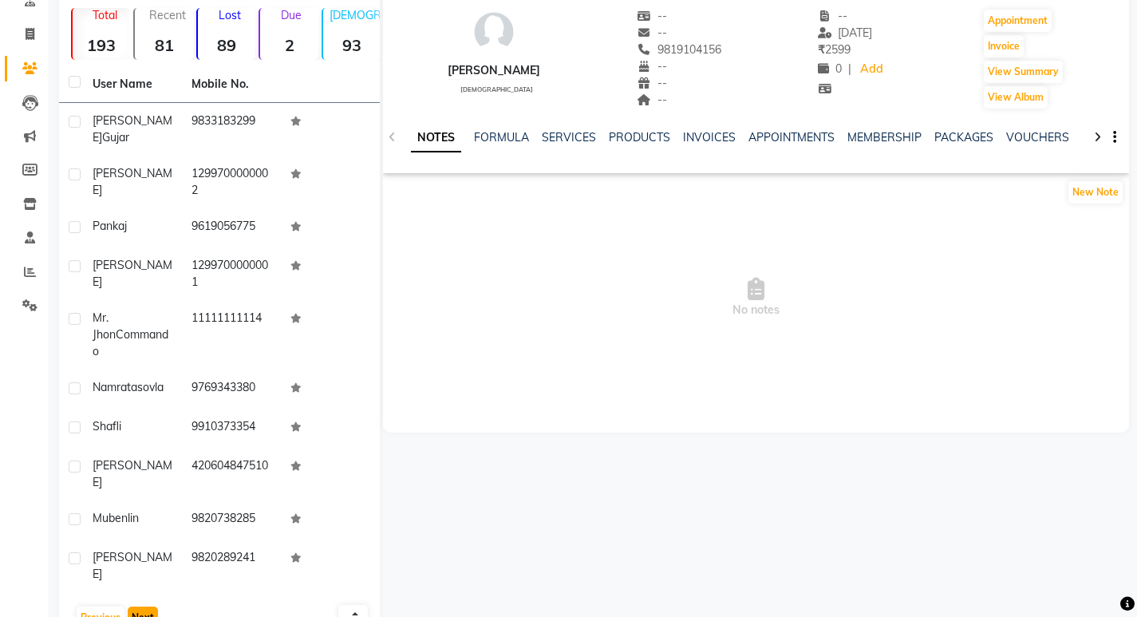
click at [138, 606] on button "Next" at bounding box center [143, 617] width 30 height 22
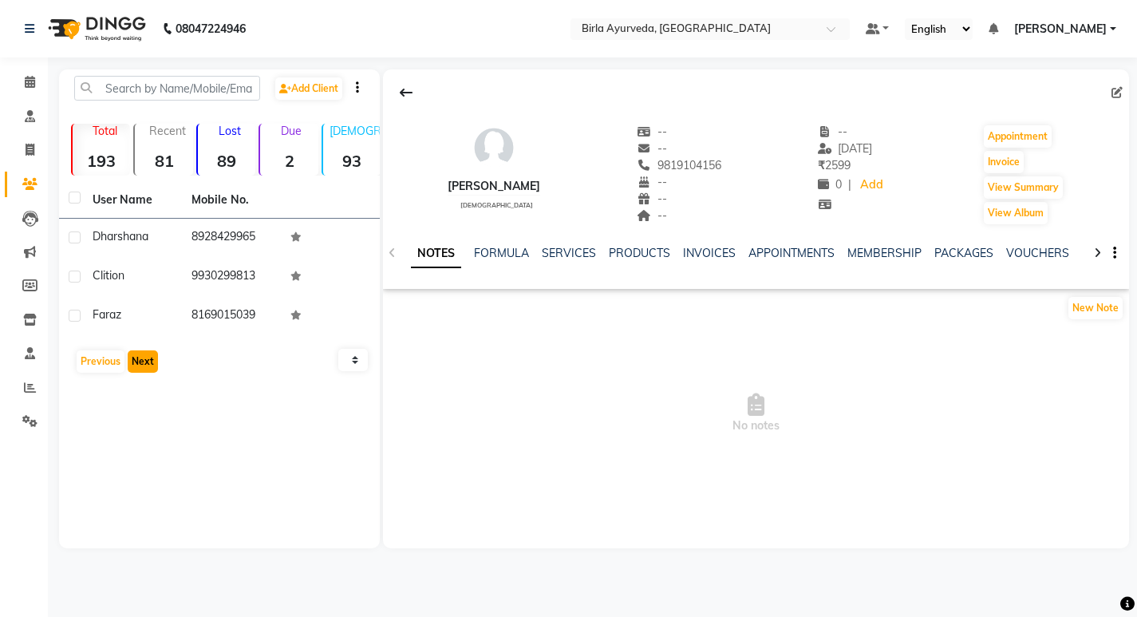
scroll to position [0, 0]
click at [361, 357] on select "10 50 100" at bounding box center [356, 360] width 30 height 22
click at [91, 365] on button "Previous" at bounding box center [101, 361] width 48 height 22
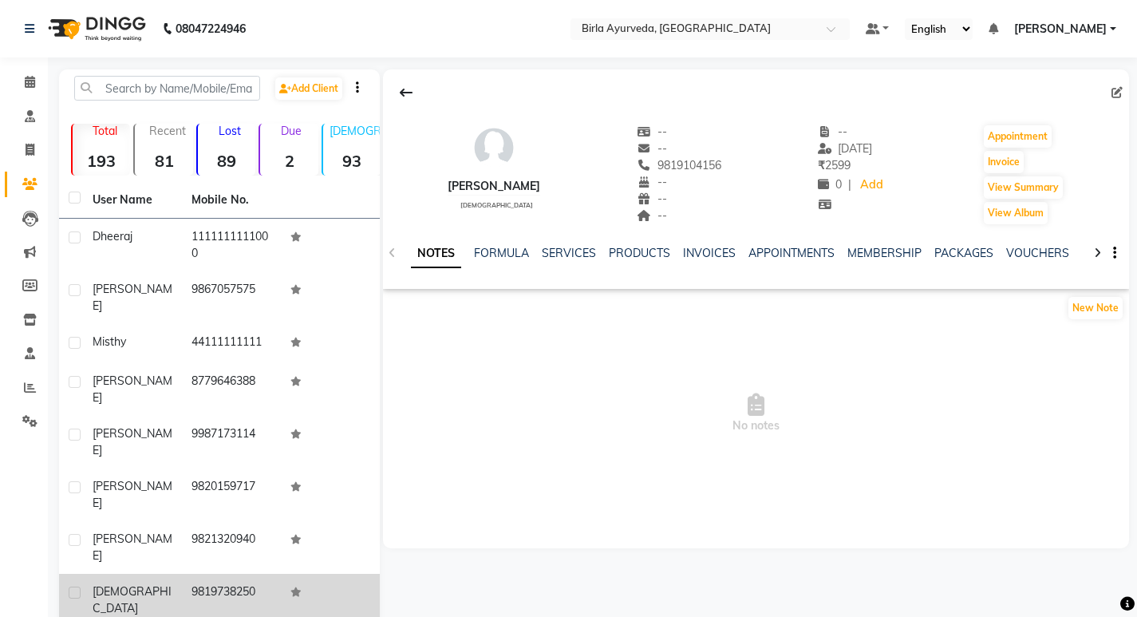
scroll to position [89, 0]
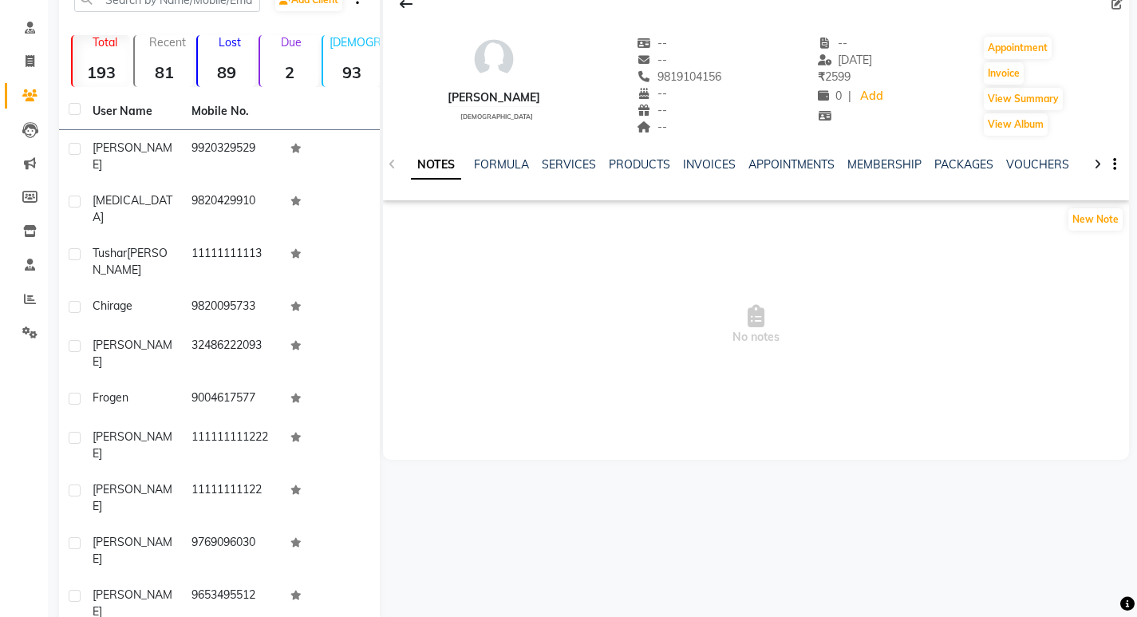
scroll to position [75, 0]
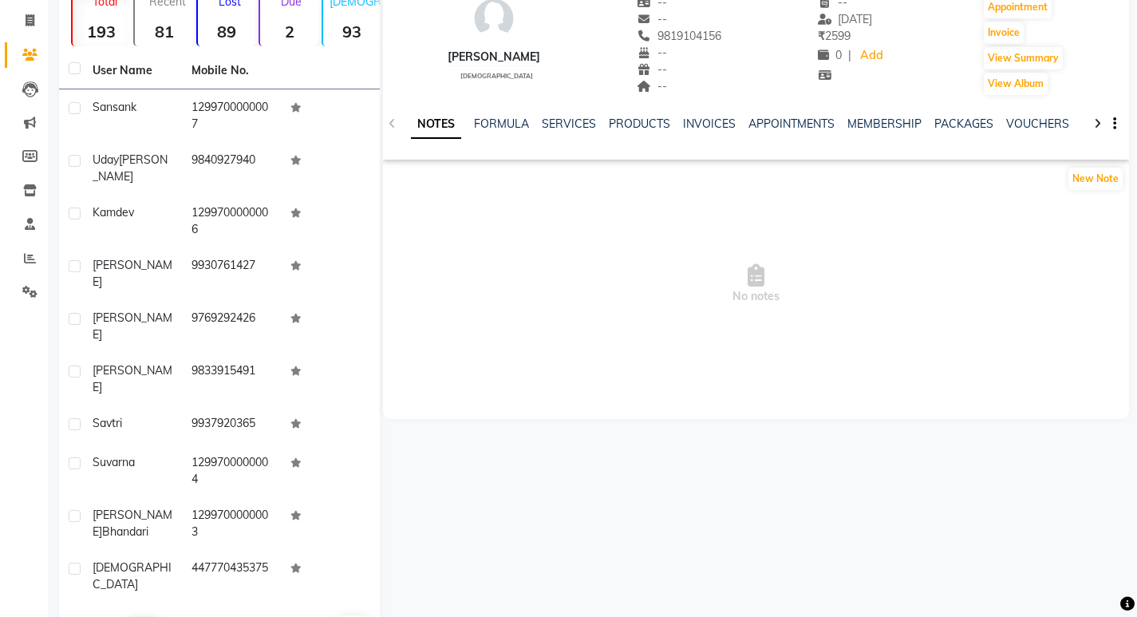
click at [100, 616] on button "Previous" at bounding box center [101, 628] width 48 height 22
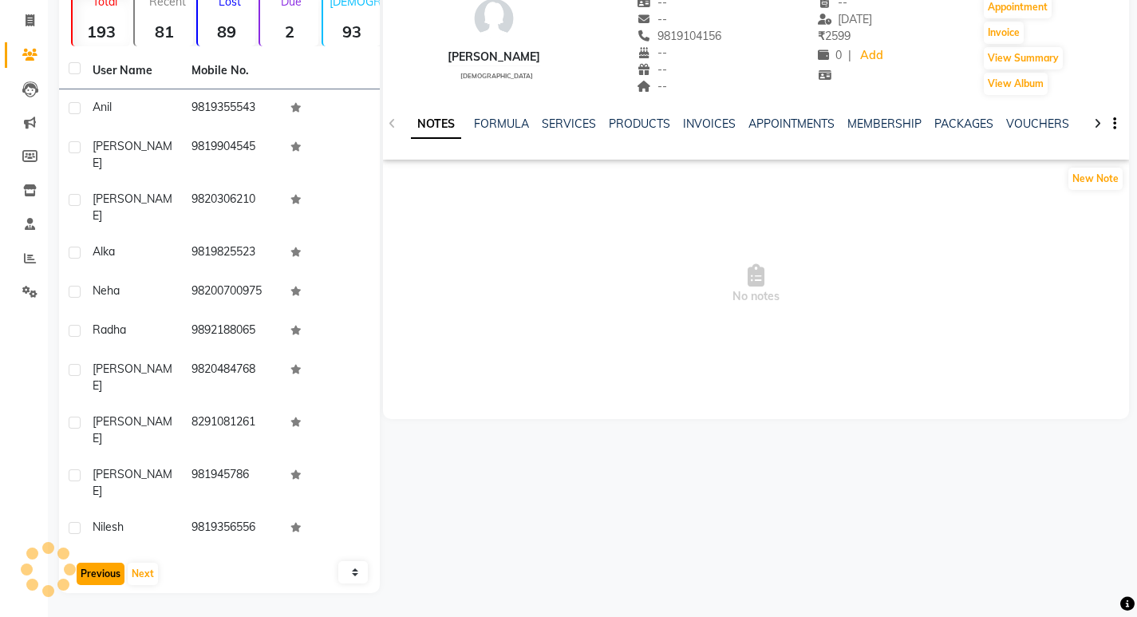
scroll to position [61, 0]
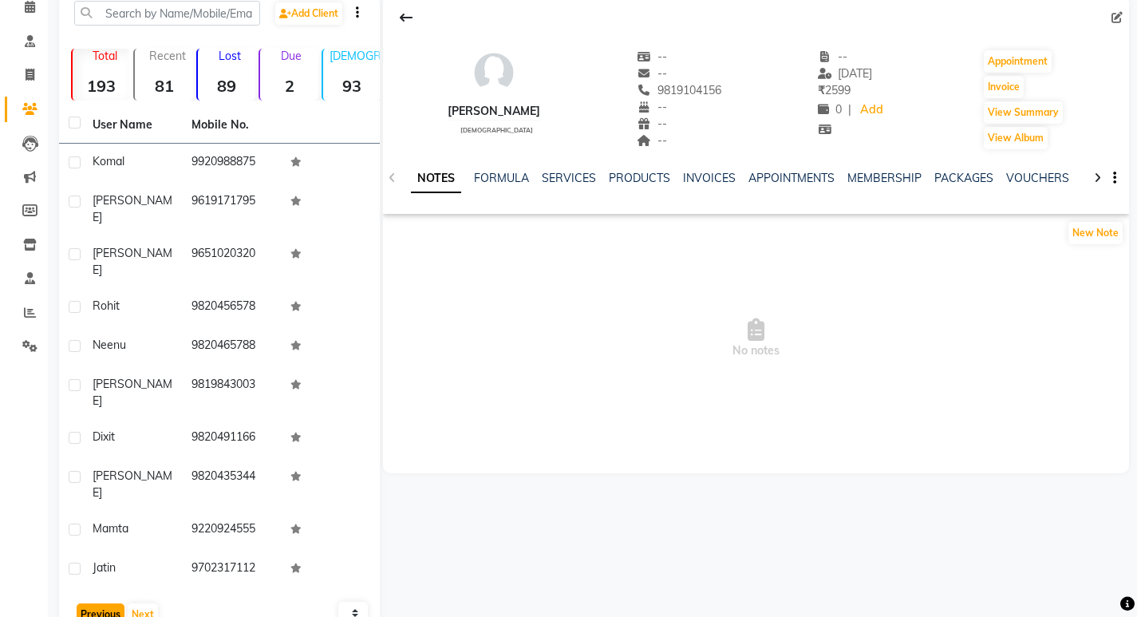
click at [101, 603] on button "Previous" at bounding box center [101, 614] width 48 height 22
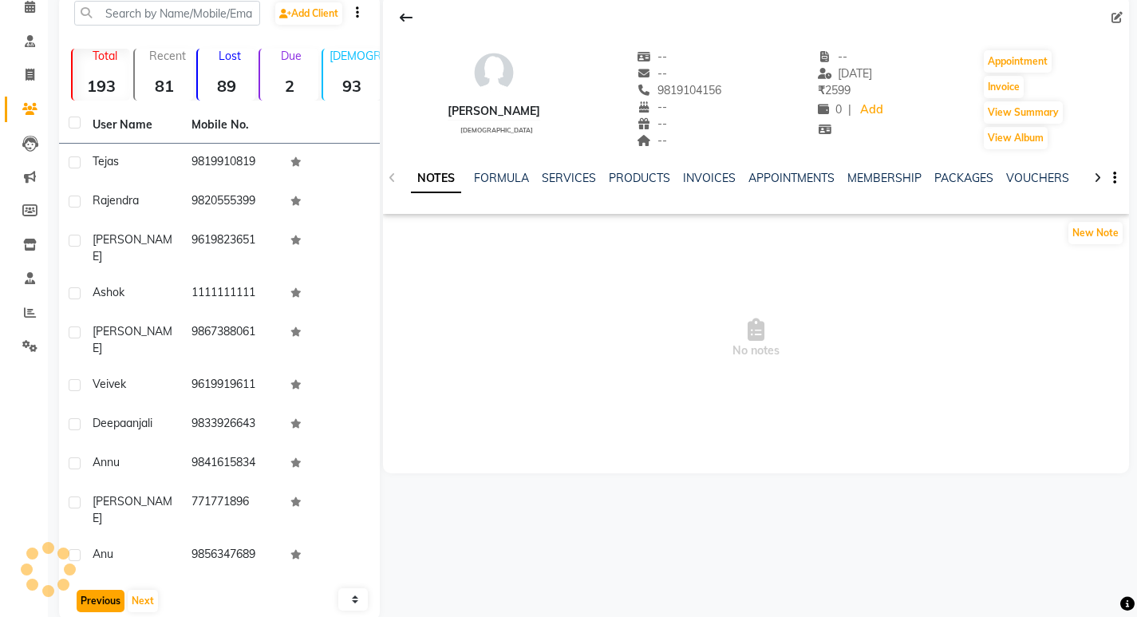
scroll to position [61, 0]
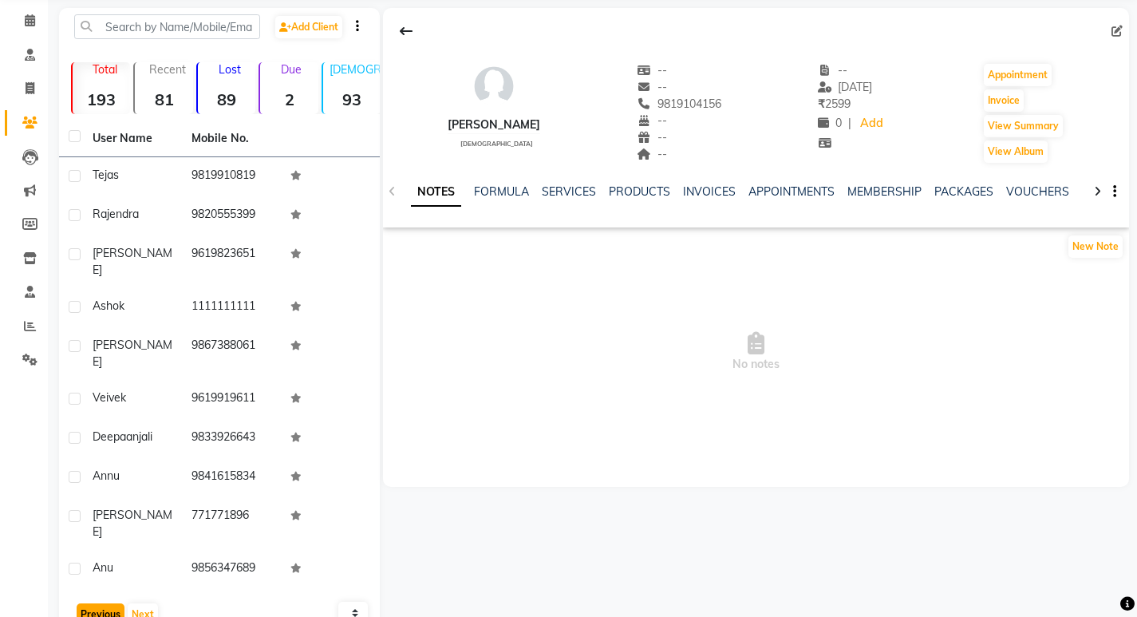
click at [101, 603] on button "Previous" at bounding box center [101, 614] width 48 height 22
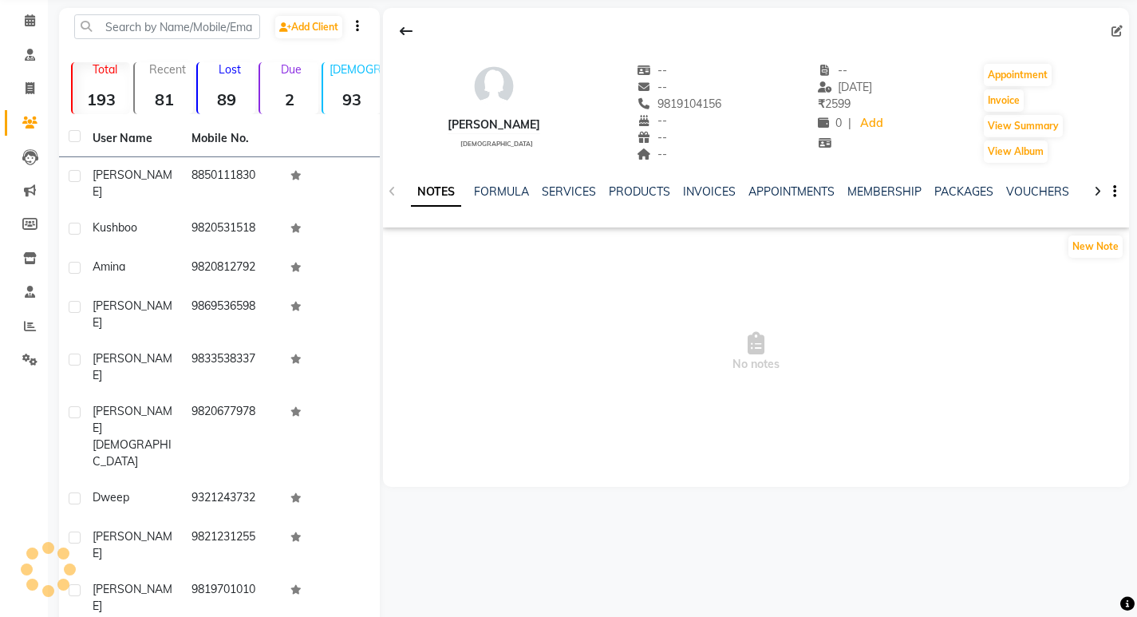
scroll to position [75, 0]
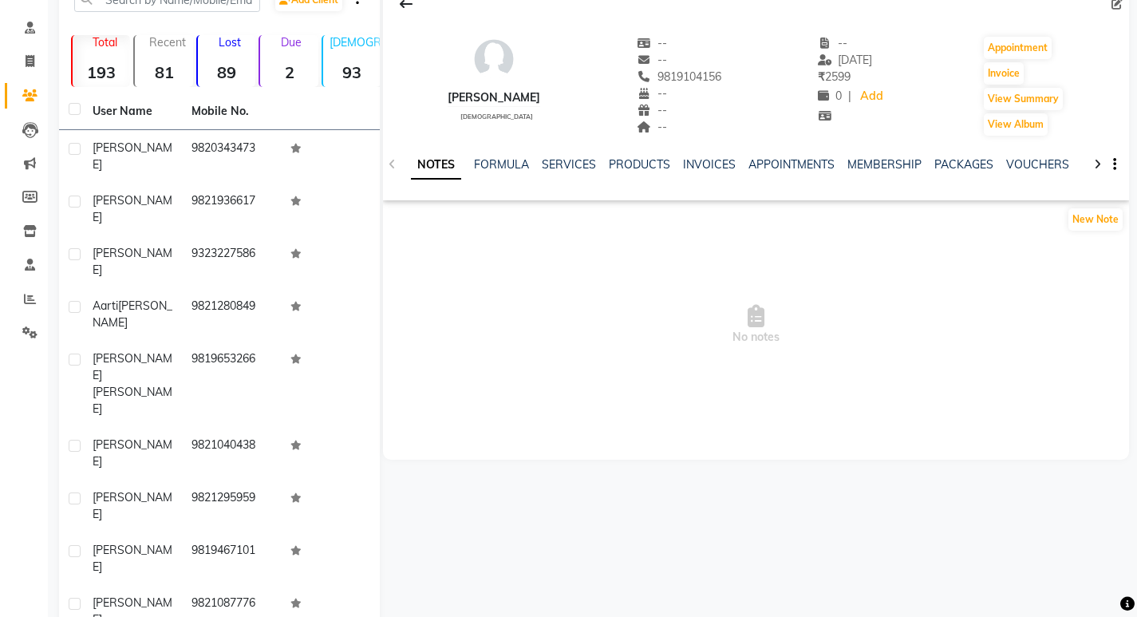
scroll to position [102, 0]
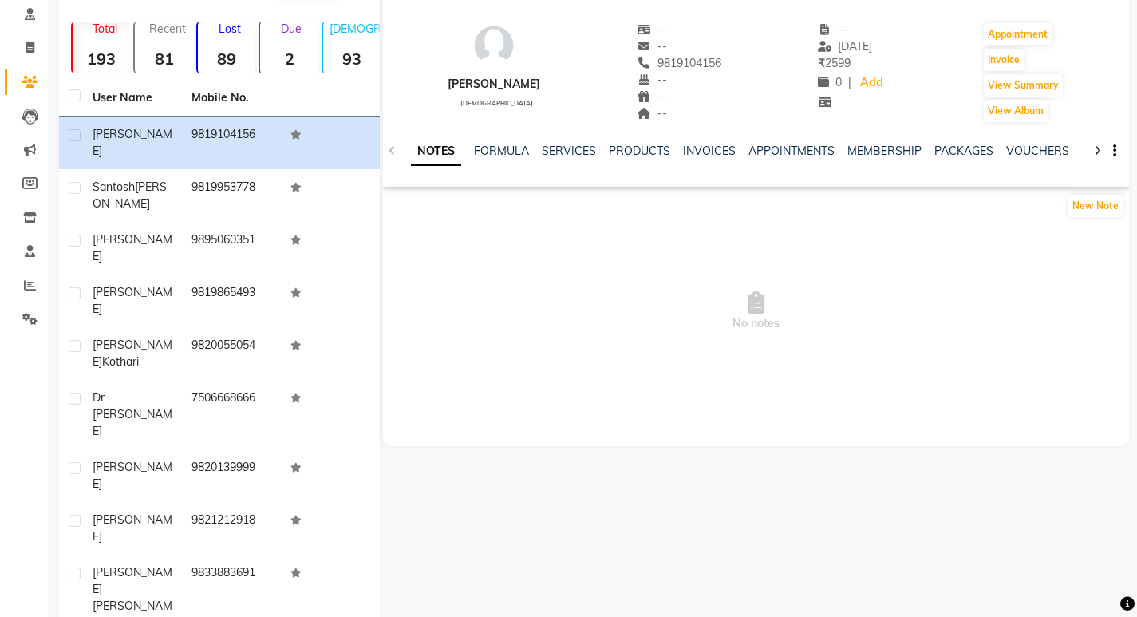
click at [101, 570] on div "User Name Mobile No. [PERSON_NAME] [PHONE_NUMBER] [PERSON_NAME] 9819953778 [PER…" at bounding box center [219, 426] width 321 height 692
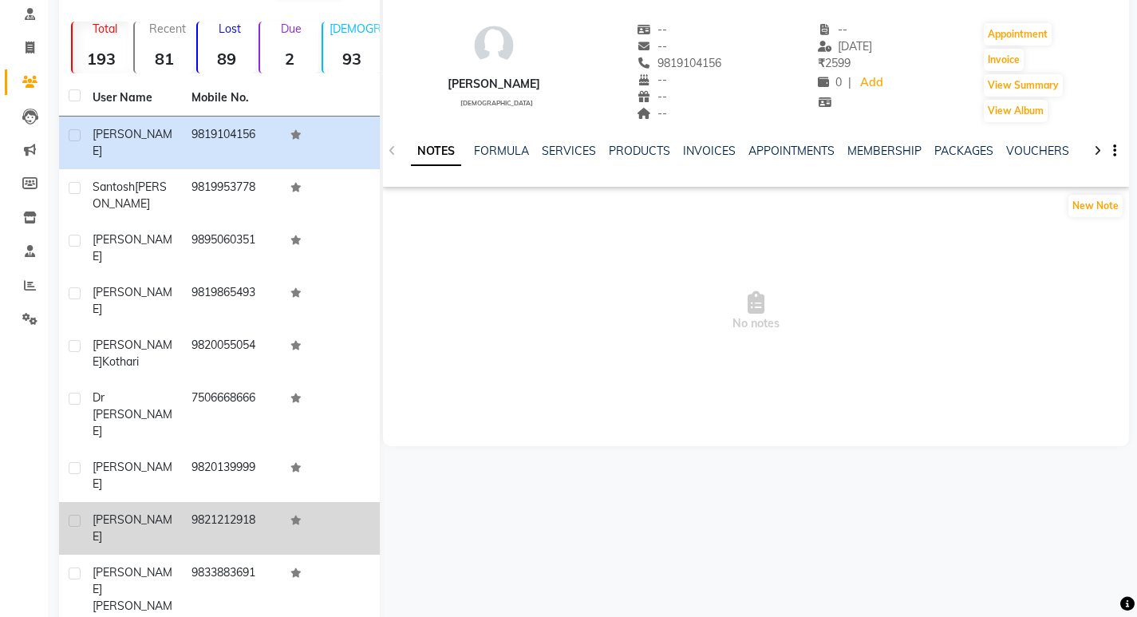
scroll to position [116, 0]
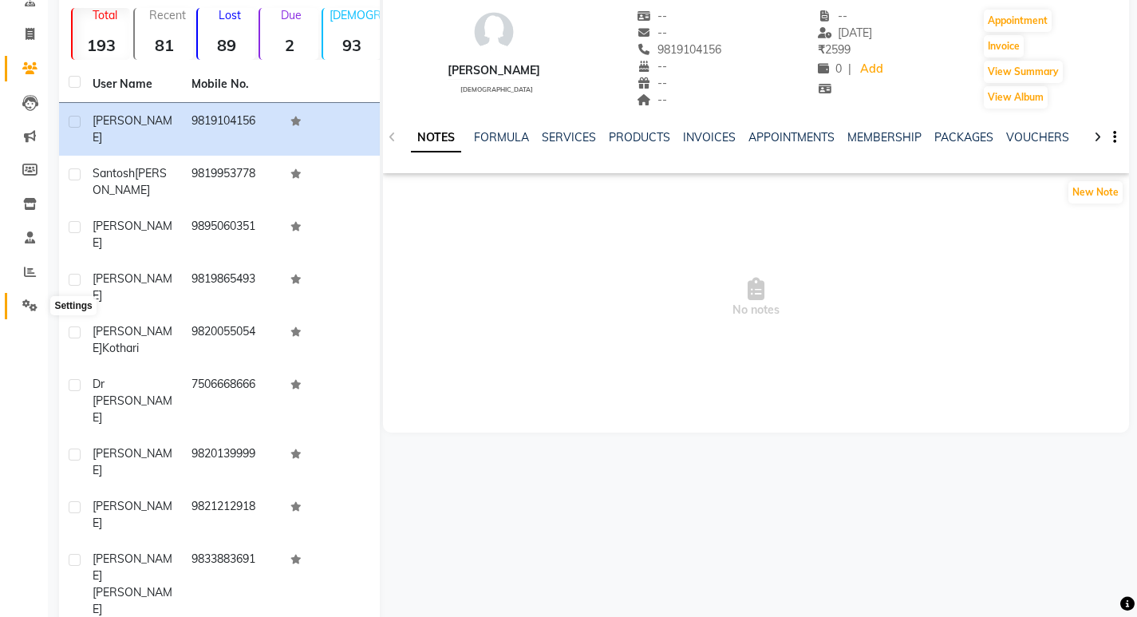
click at [30, 302] on icon at bounding box center [29, 305] width 15 height 12
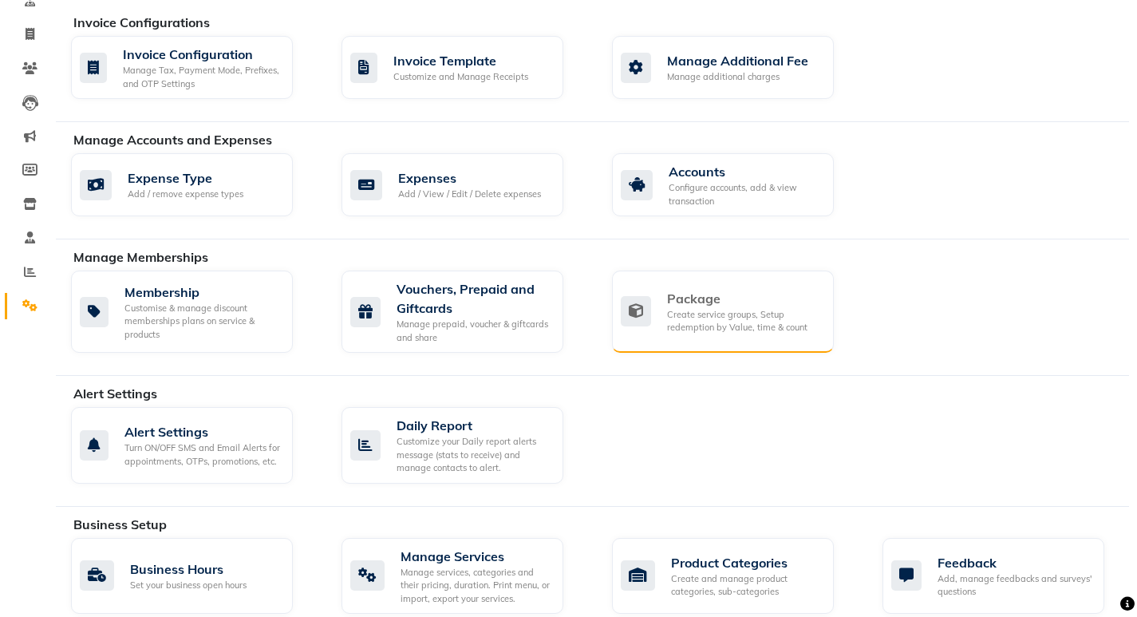
click at [688, 318] on div "Create service groups, Setup redemption by Value, time & count" at bounding box center [744, 321] width 154 height 26
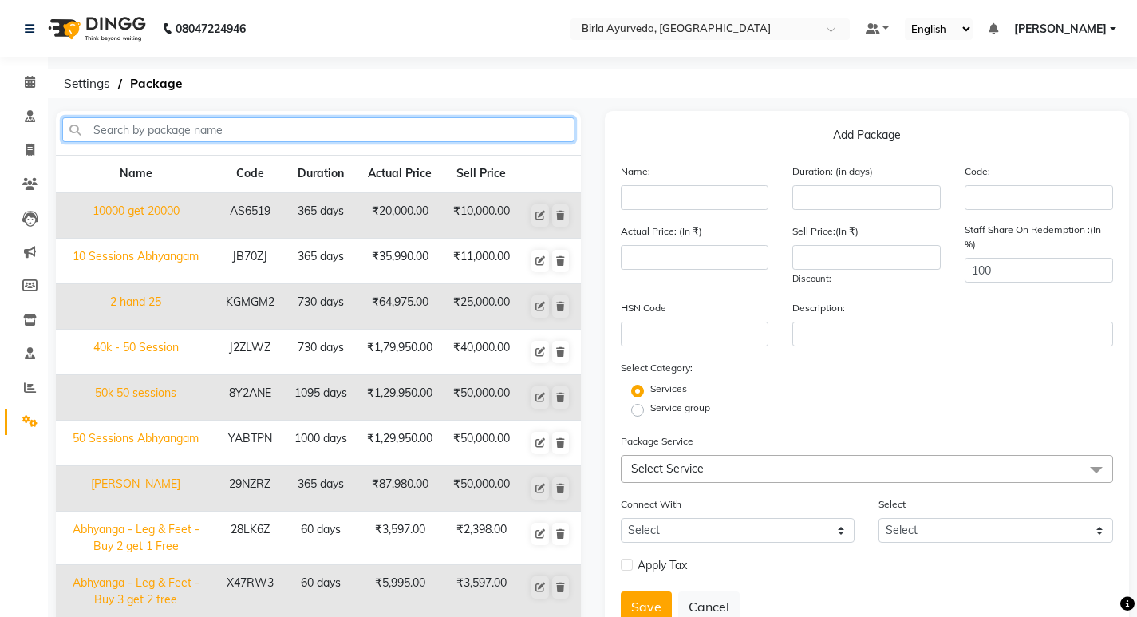
click at [154, 130] on input "text" at bounding box center [318, 129] width 512 height 25
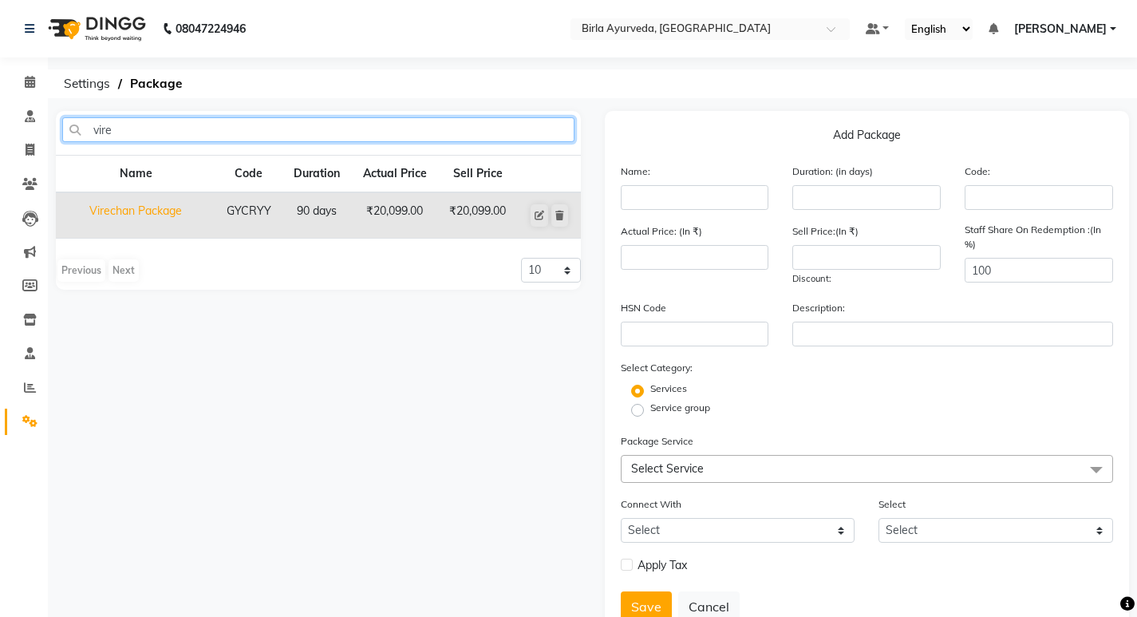
type input "vire"
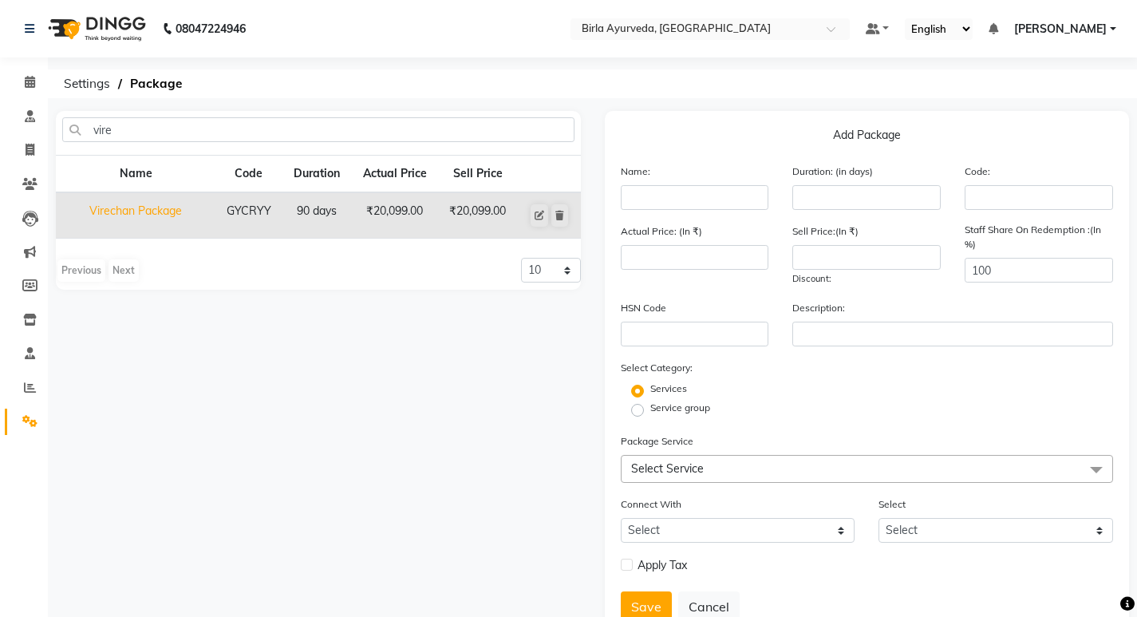
click at [135, 213] on td "Virechan Package" at bounding box center [136, 215] width 160 height 46
type input "Virechan Package"
type input "90"
type input "GYCRYY"
type input "20099"
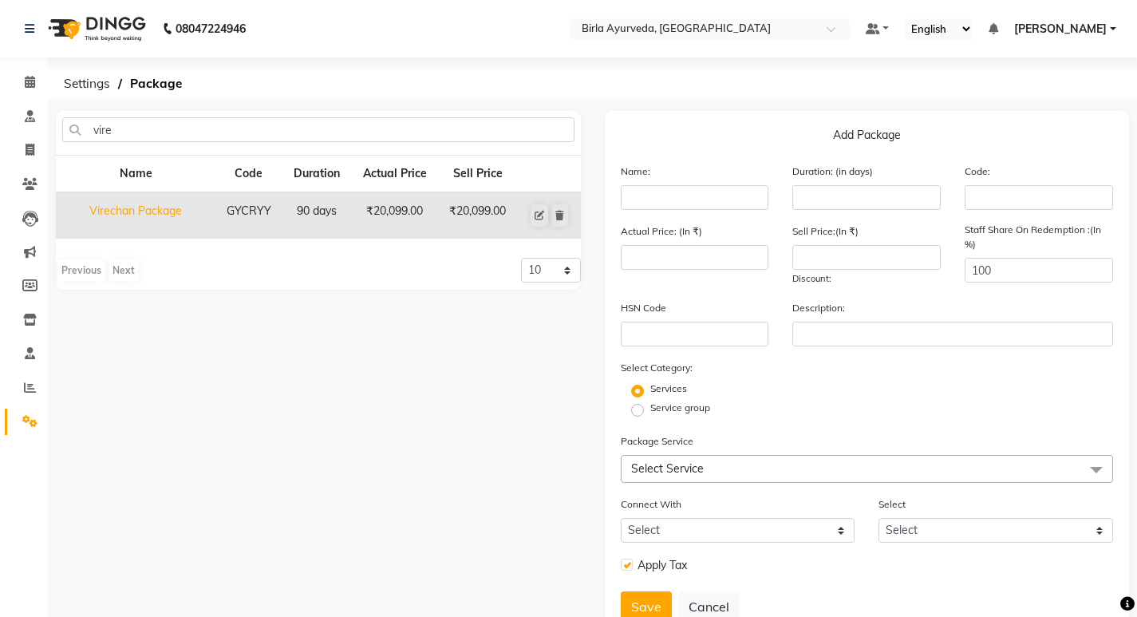
type input "20099"
checkbox input "true"
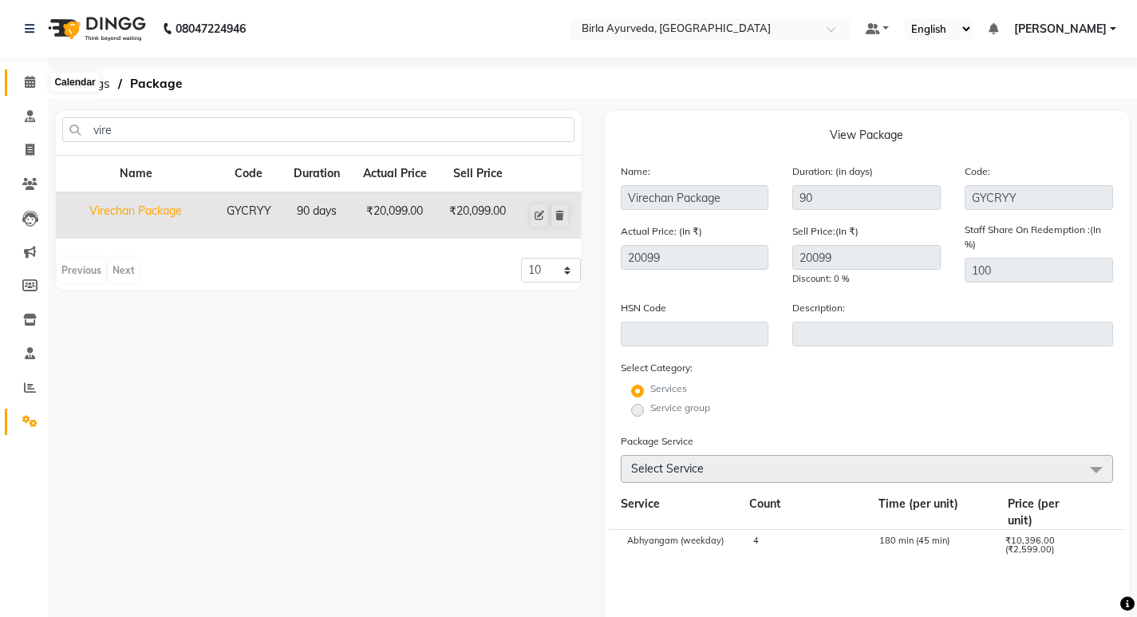
drag, startPoint x: 26, startPoint y: 81, endPoint x: 41, endPoint y: 97, distance: 22.6
click at [27, 81] on icon at bounding box center [30, 82] width 10 height 12
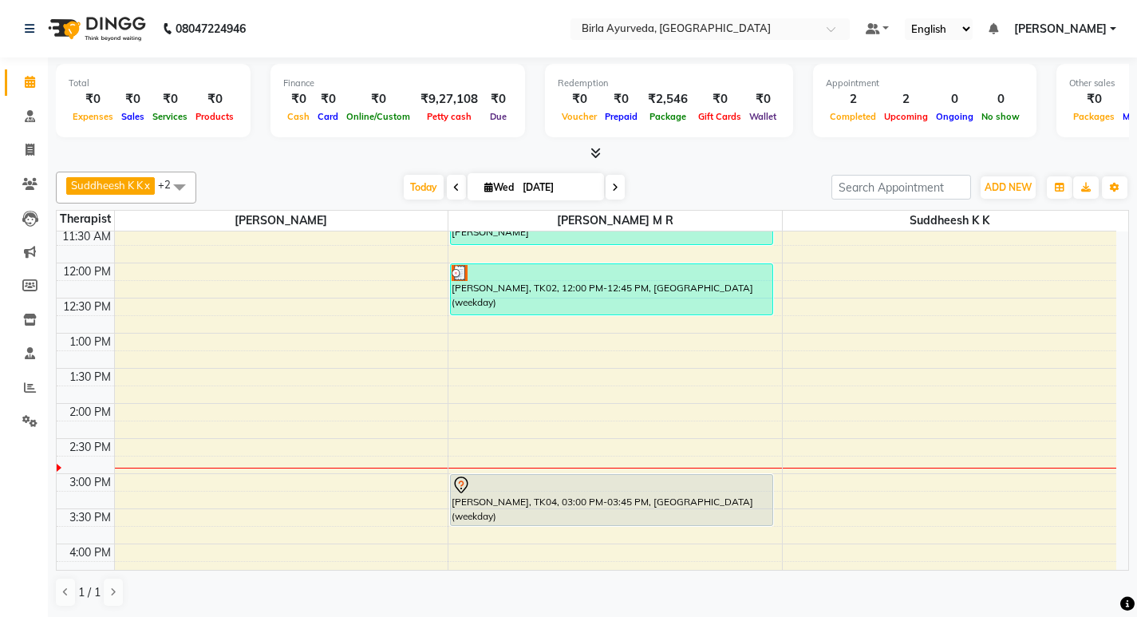
scroll to position [399, 0]
